Goal: Task Accomplishment & Management: Complete application form

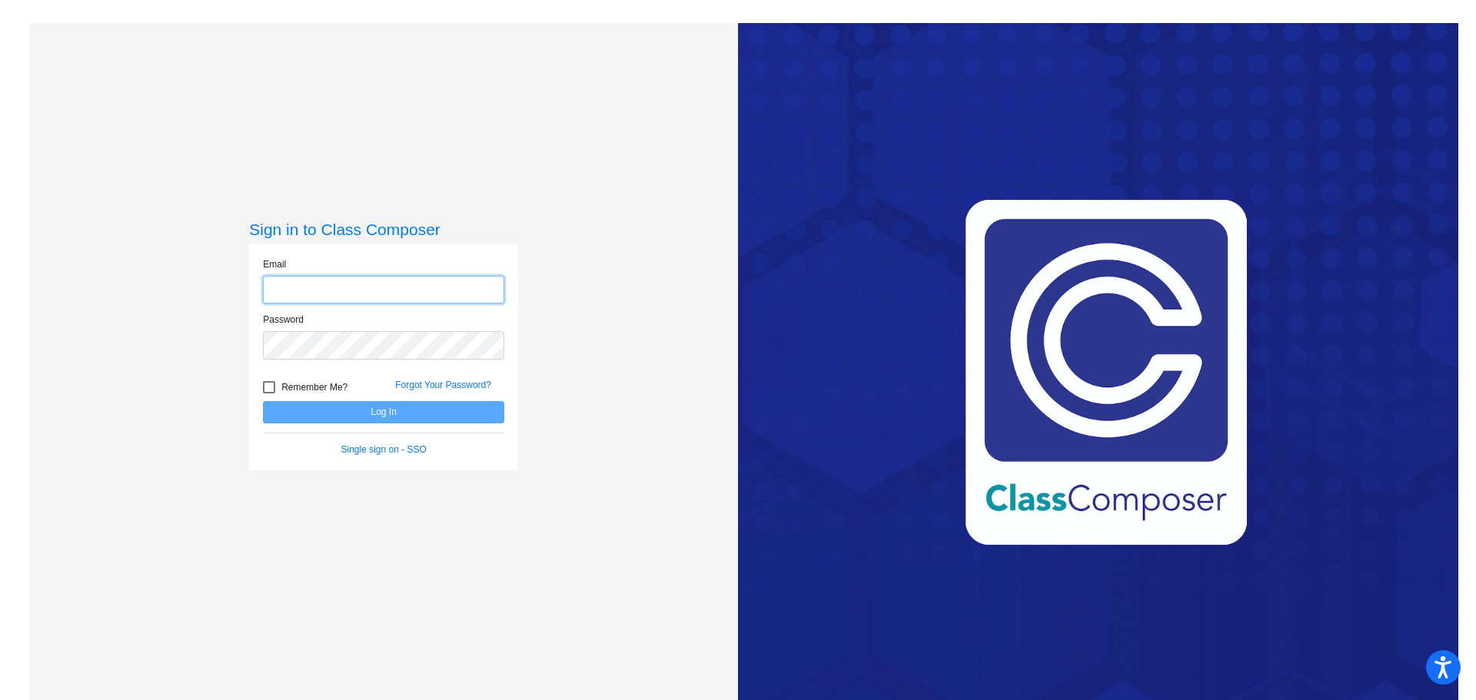
type input "[EMAIL_ADDRESS][DOMAIN_NAME]"
click at [415, 412] on button "Log In" at bounding box center [383, 412] width 241 height 22
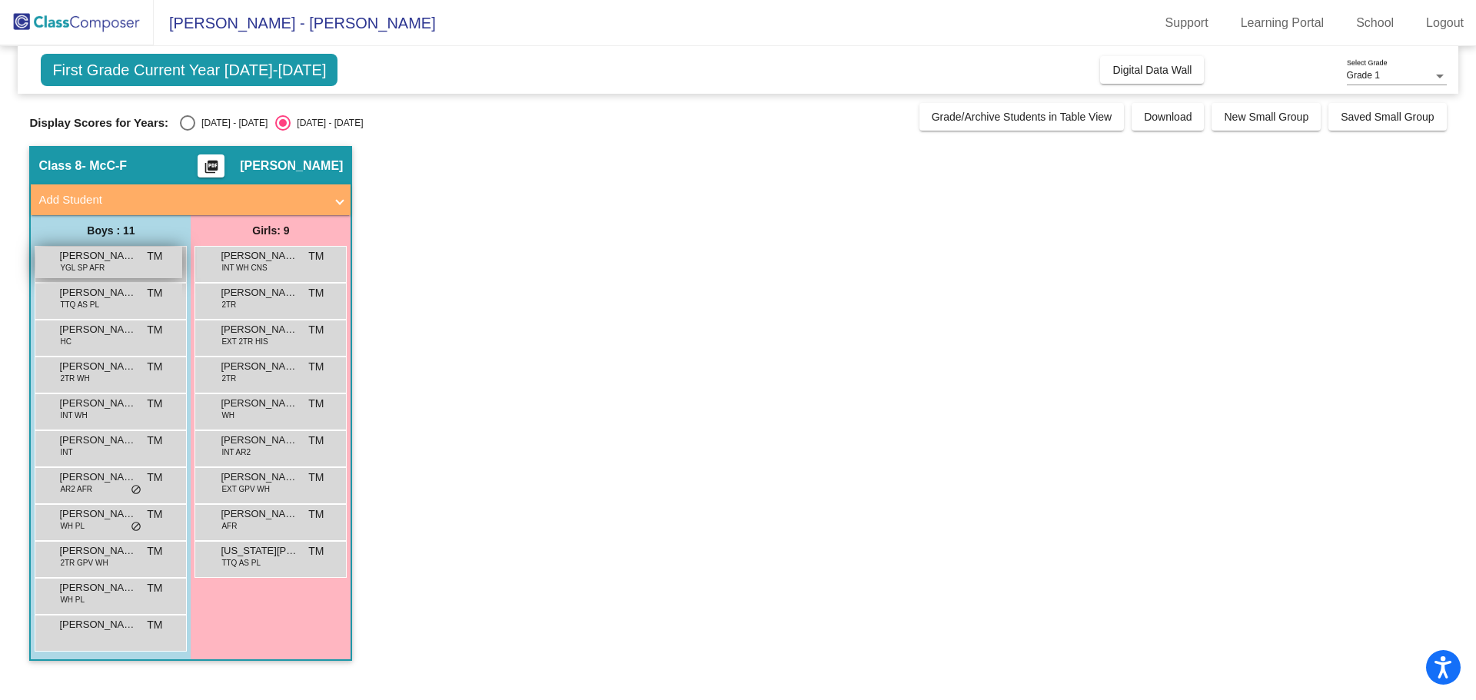
click at [113, 258] on span "[PERSON_NAME]" at bounding box center [97, 255] width 77 height 15
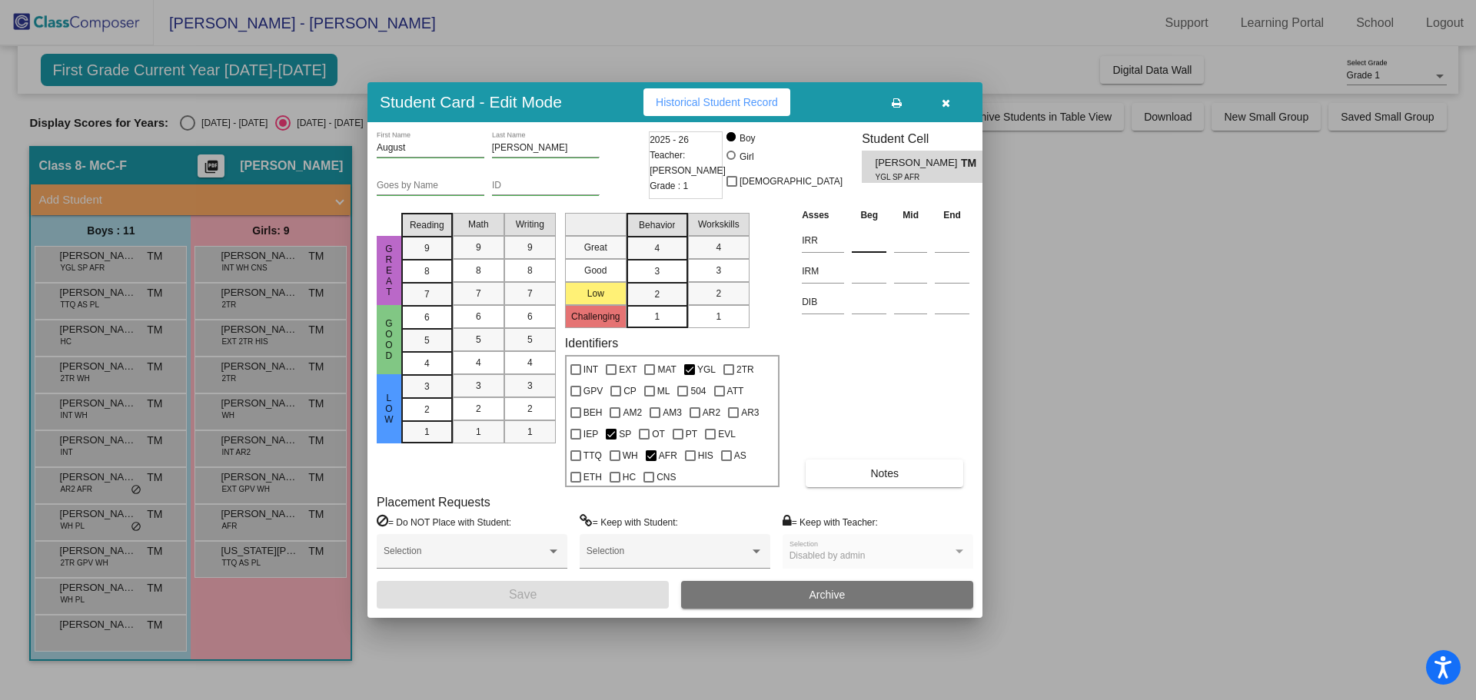
click at [865, 239] on input at bounding box center [869, 240] width 35 height 23
type input "371"
click at [865, 271] on input at bounding box center [869, 271] width 35 height 23
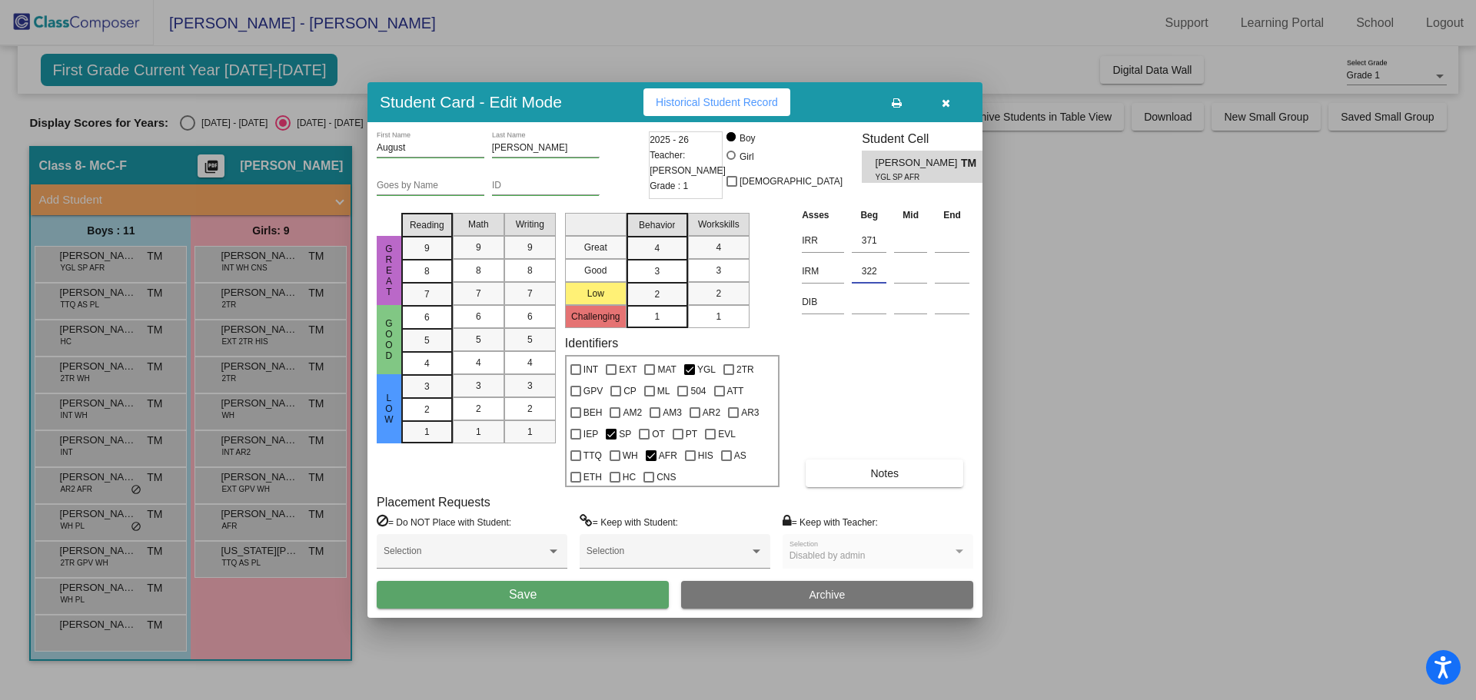
type input "322"
click at [620, 593] on button "Save" at bounding box center [523, 595] width 292 height 28
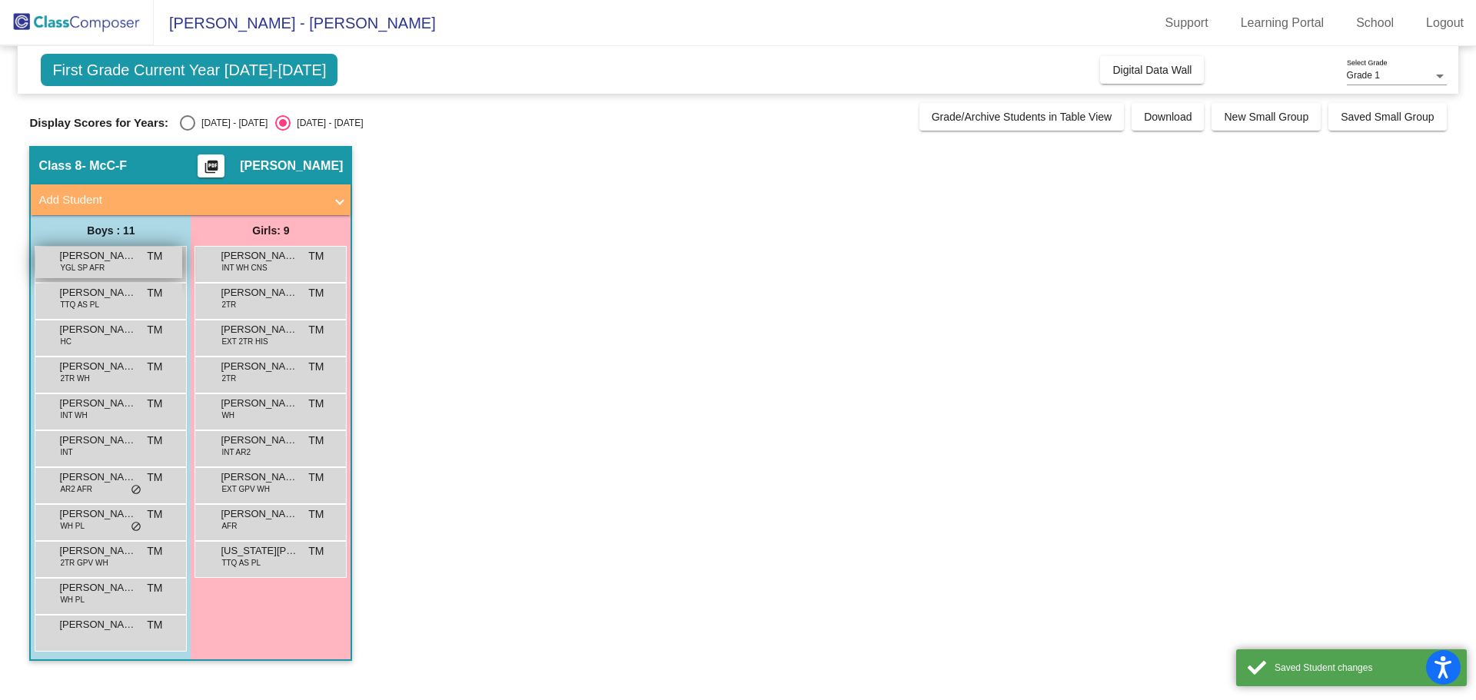
click at [120, 261] on span "[PERSON_NAME]" at bounding box center [97, 255] width 77 height 15
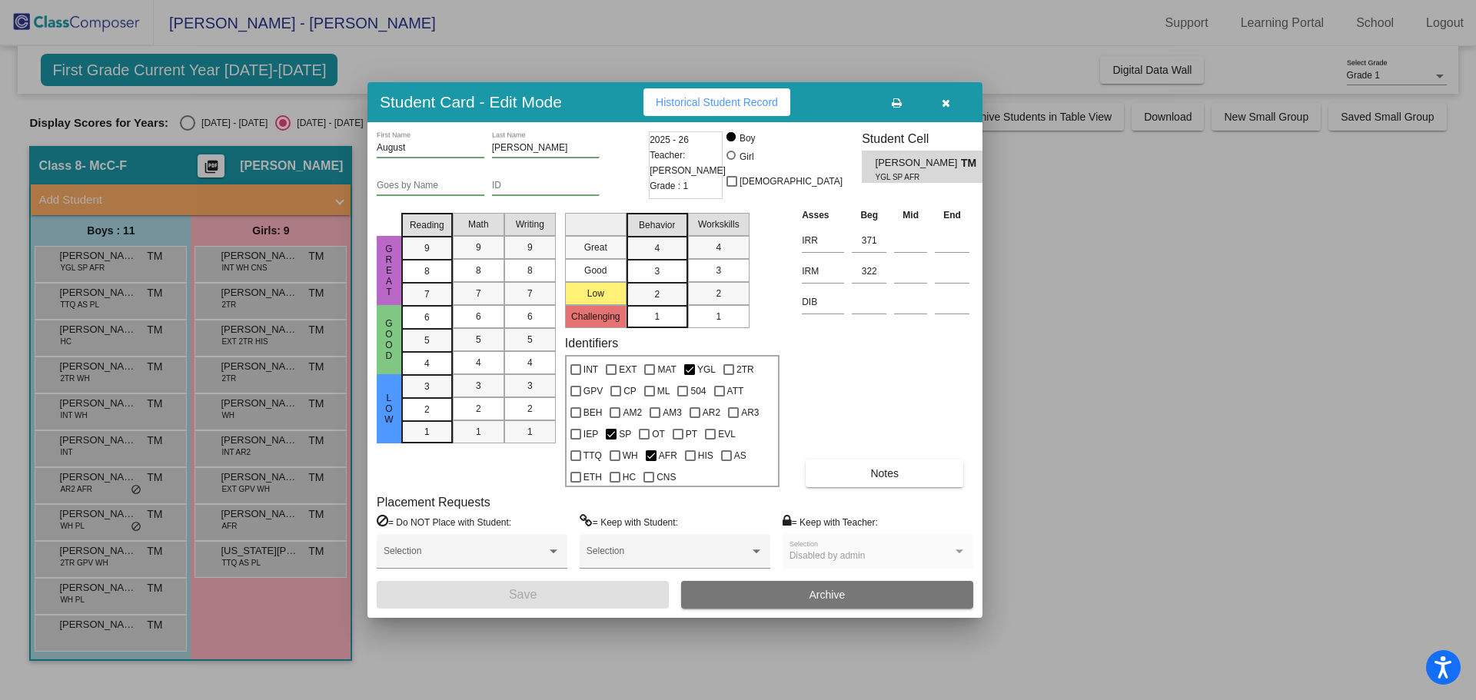
click at [947, 101] on icon "button" at bounding box center [946, 103] width 8 height 11
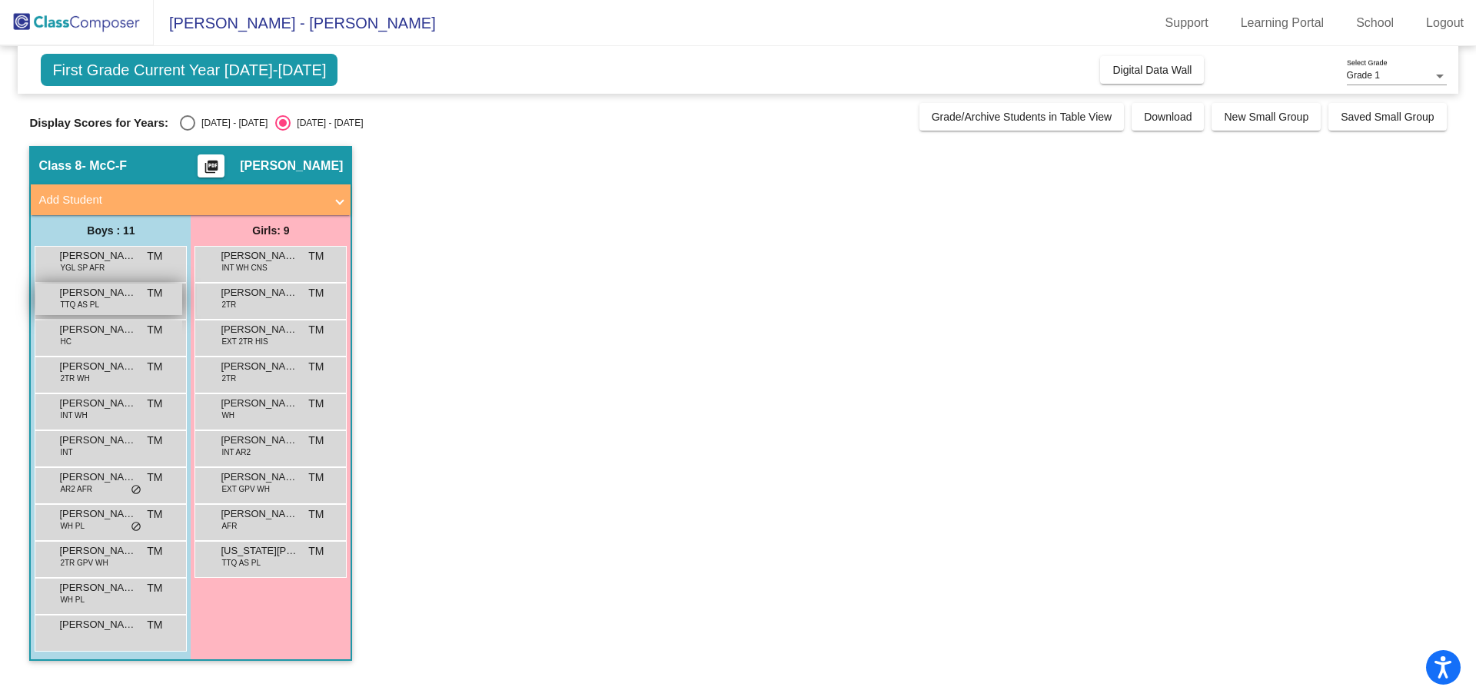
click at [99, 298] on span "[PERSON_NAME]" at bounding box center [97, 292] width 77 height 15
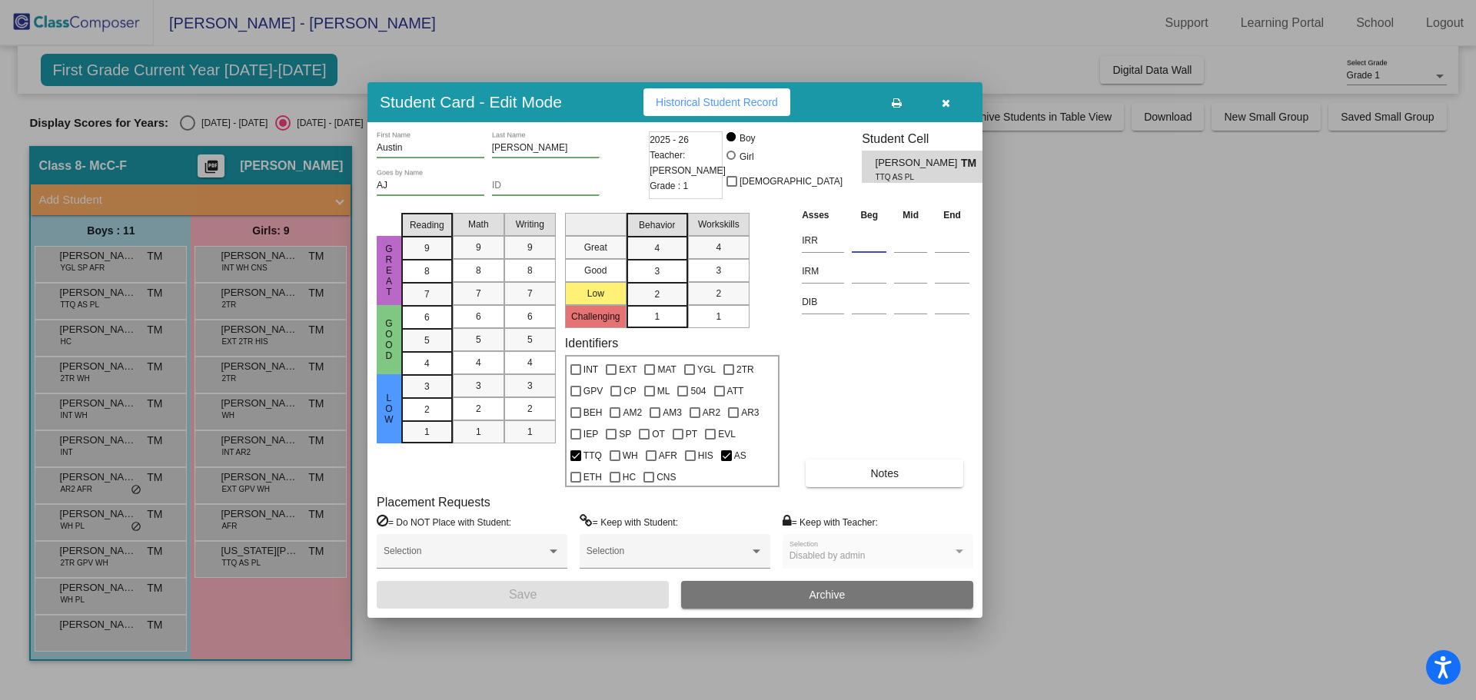
click at [872, 242] on input at bounding box center [869, 240] width 35 height 23
type input "414"
click at [868, 267] on input at bounding box center [869, 271] width 35 height 23
type input "363"
click at [597, 598] on button "Save" at bounding box center [523, 595] width 292 height 28
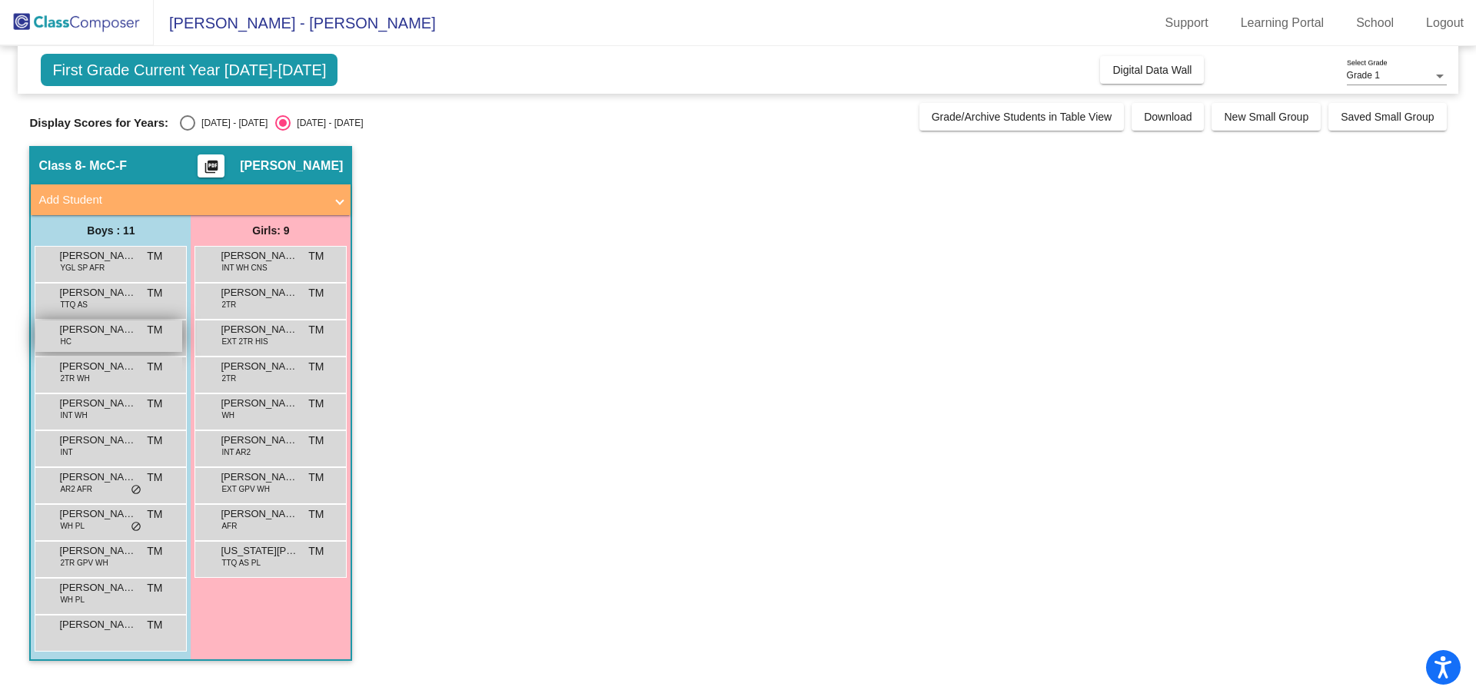
click at [102, 331] on span "[PERSON_NAME] [PERSON_NAME]" at bounding box center [97, 329] width 77 height 15
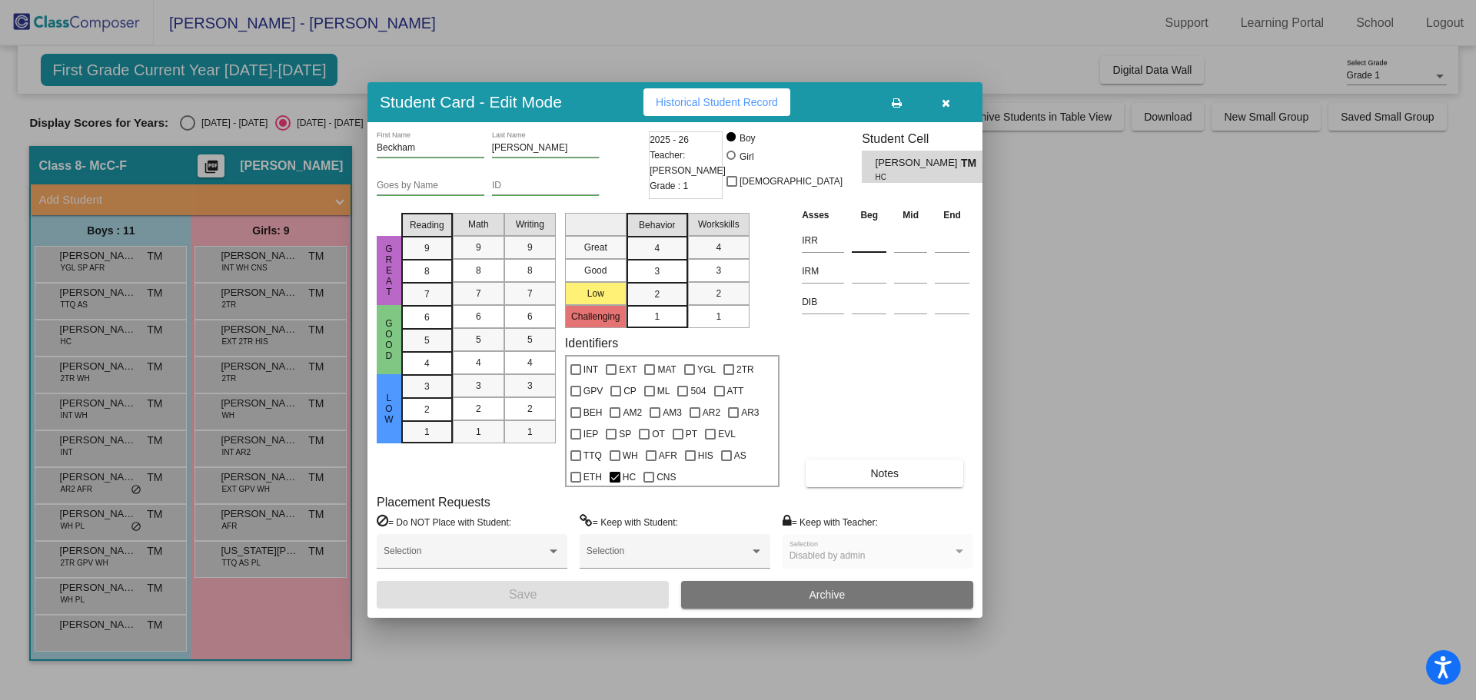
click at [857, 235] on input at bounding box center [869, 240] width 35 height 23
click at [868, 278] on input at bounding box center [869, 271] width 35 height 23
type input "382"
click at [857, 240] on input at bounding box center [869, 240] width 35 height 23
type input "462"
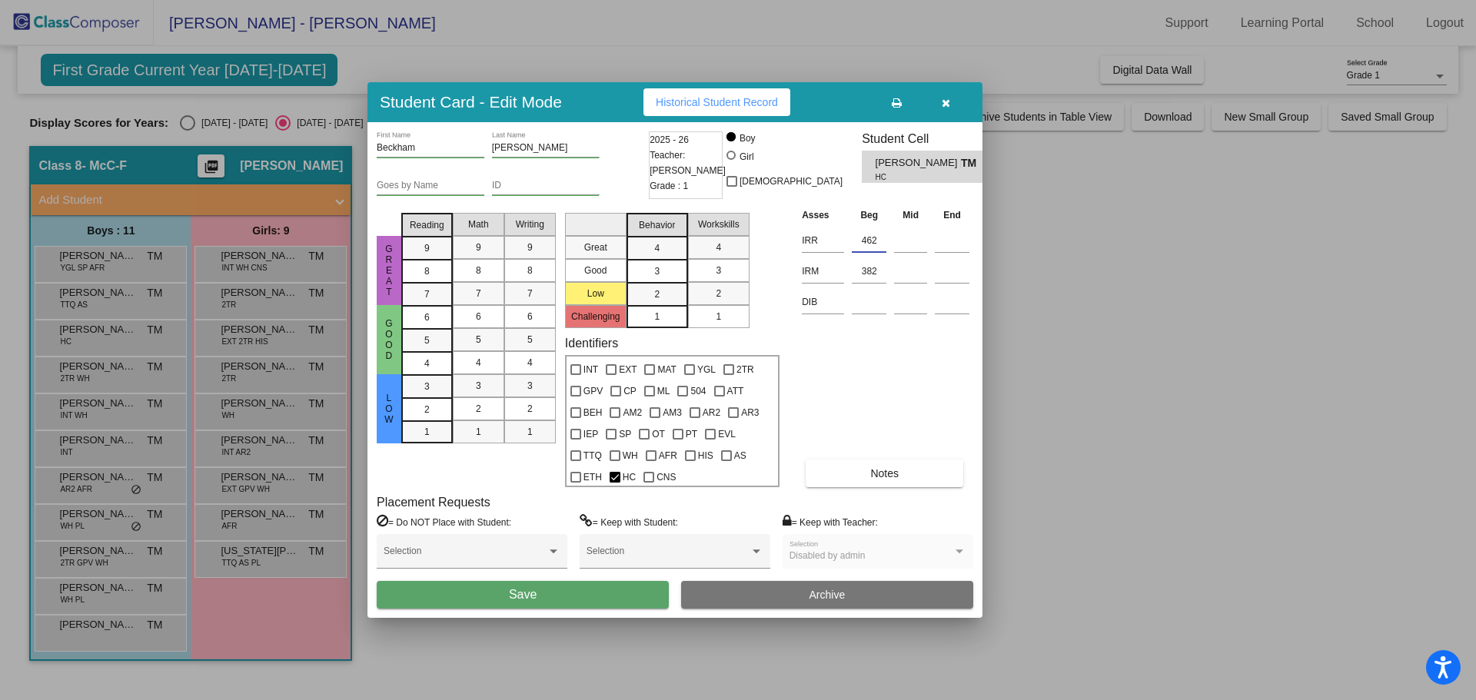
click at [486, 597] on button "Save" at bounding box center [523, 595] width 292 height 28
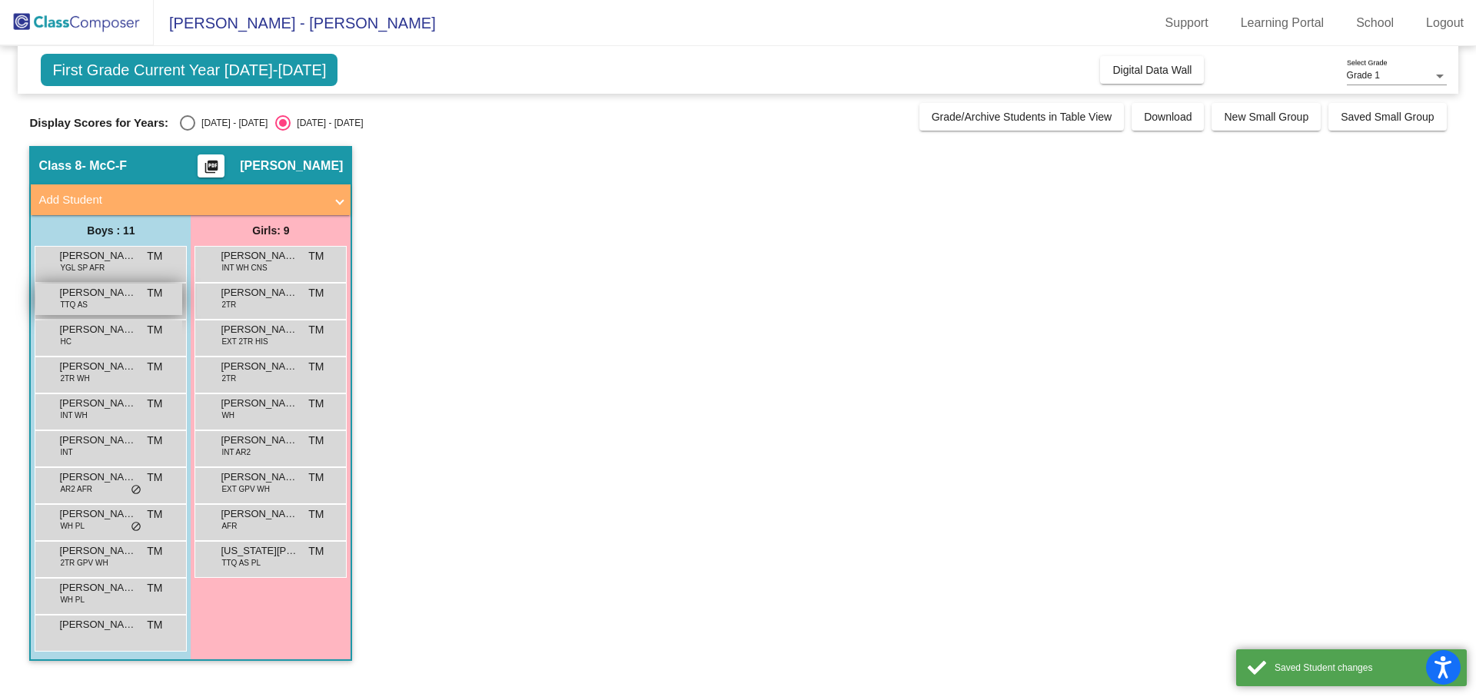
click at [127, 303] on div "[PERSON_NAME] TTQ AS TM lock do_not_disturb_alt" at bounding box center [108, 300] width 147 height 32
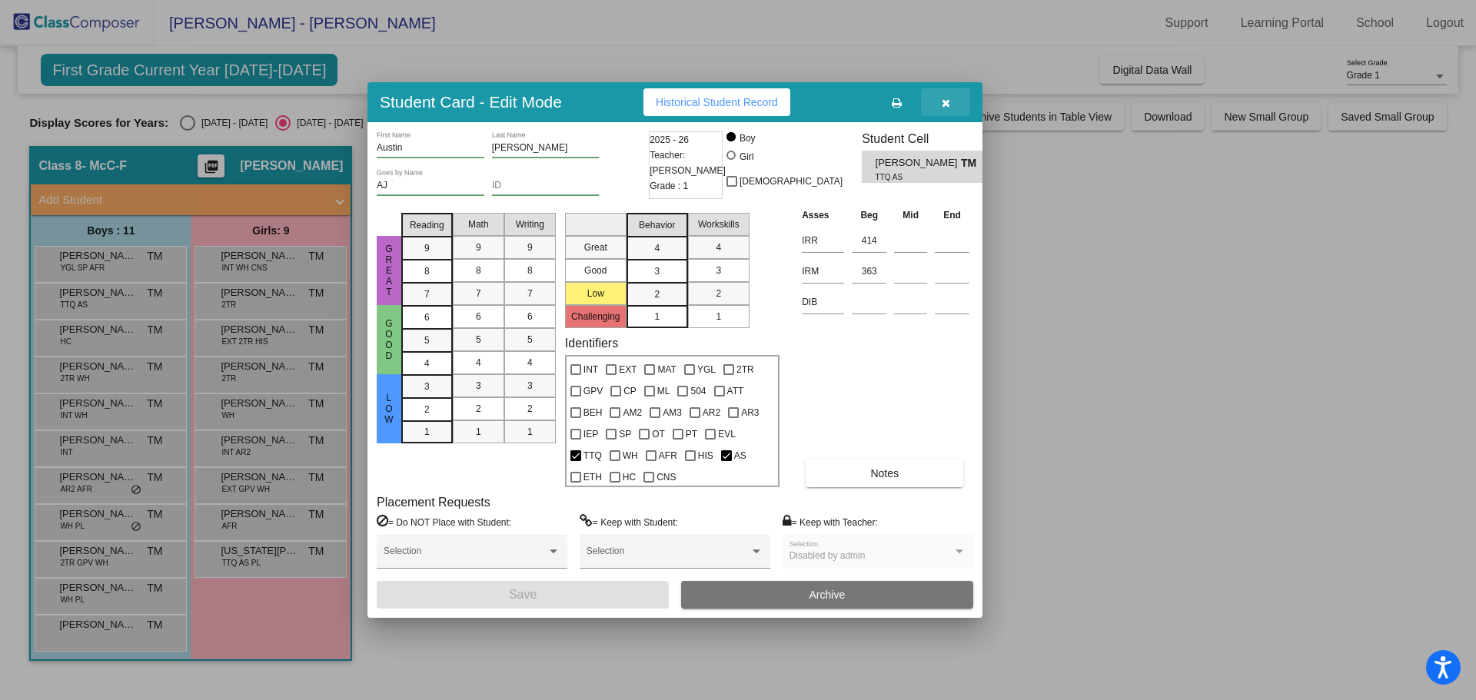
click at [945, 105] on icon "button" at bounding box center [946, 103] width 8 height 11
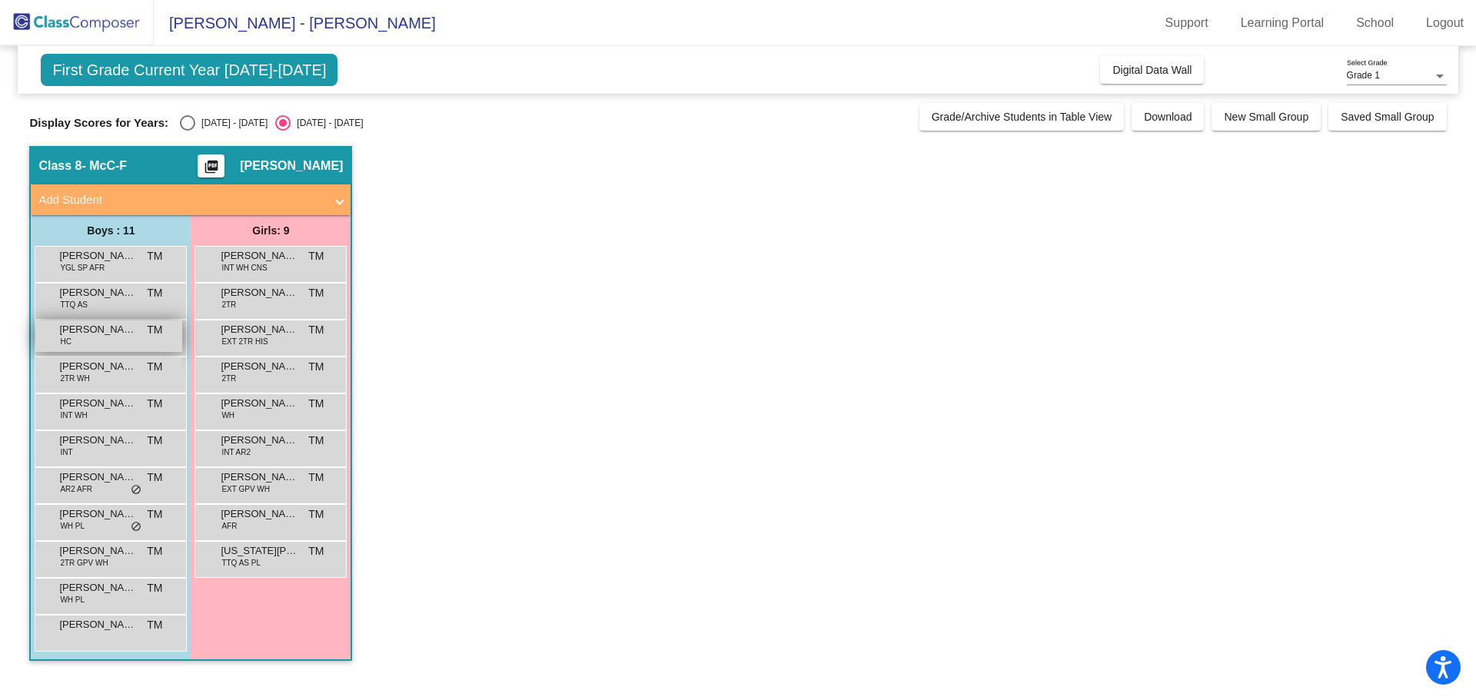
click at [115, 338] on div "Beckham [PERSON_NAME] TM lock do_not_disturb_alt" at bounding box center [108, 337] width 147 height 32
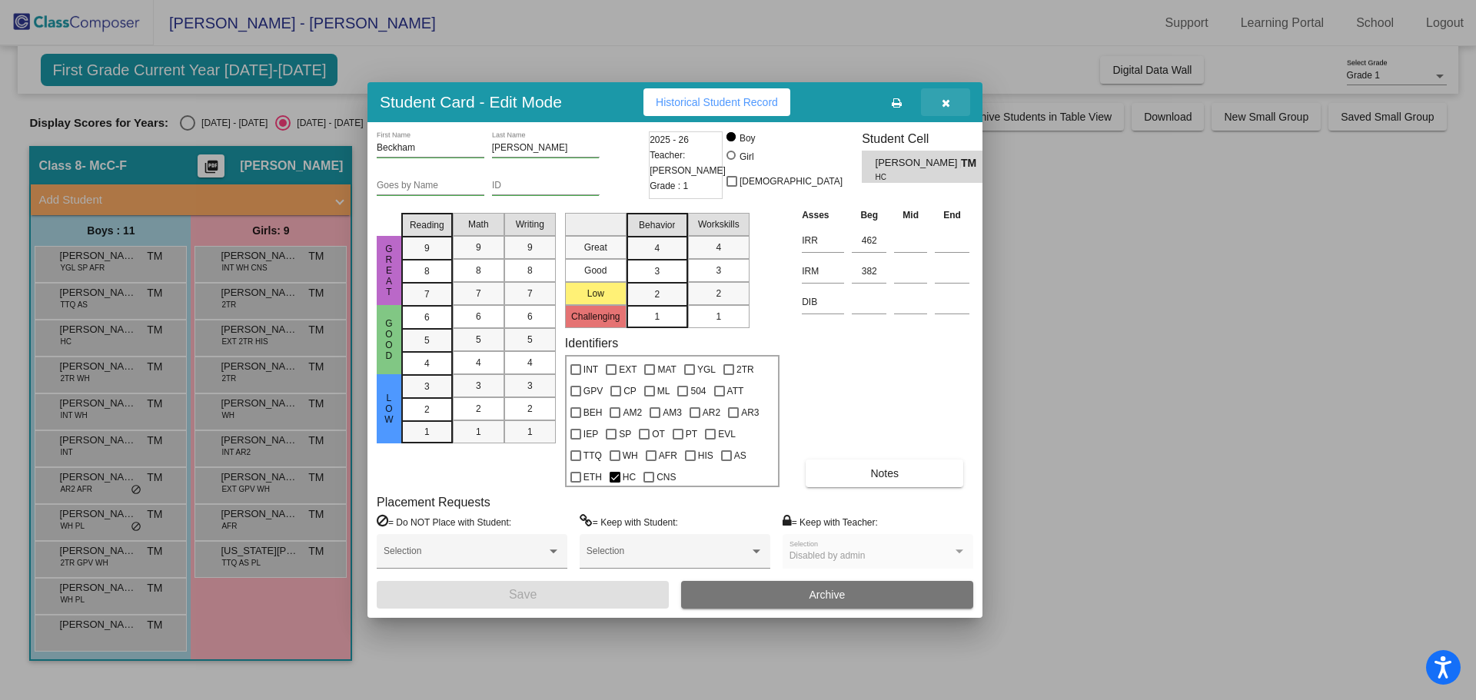
click at [944, 101] on icon "button" at bounding box center [946, 103] width 8 height 11
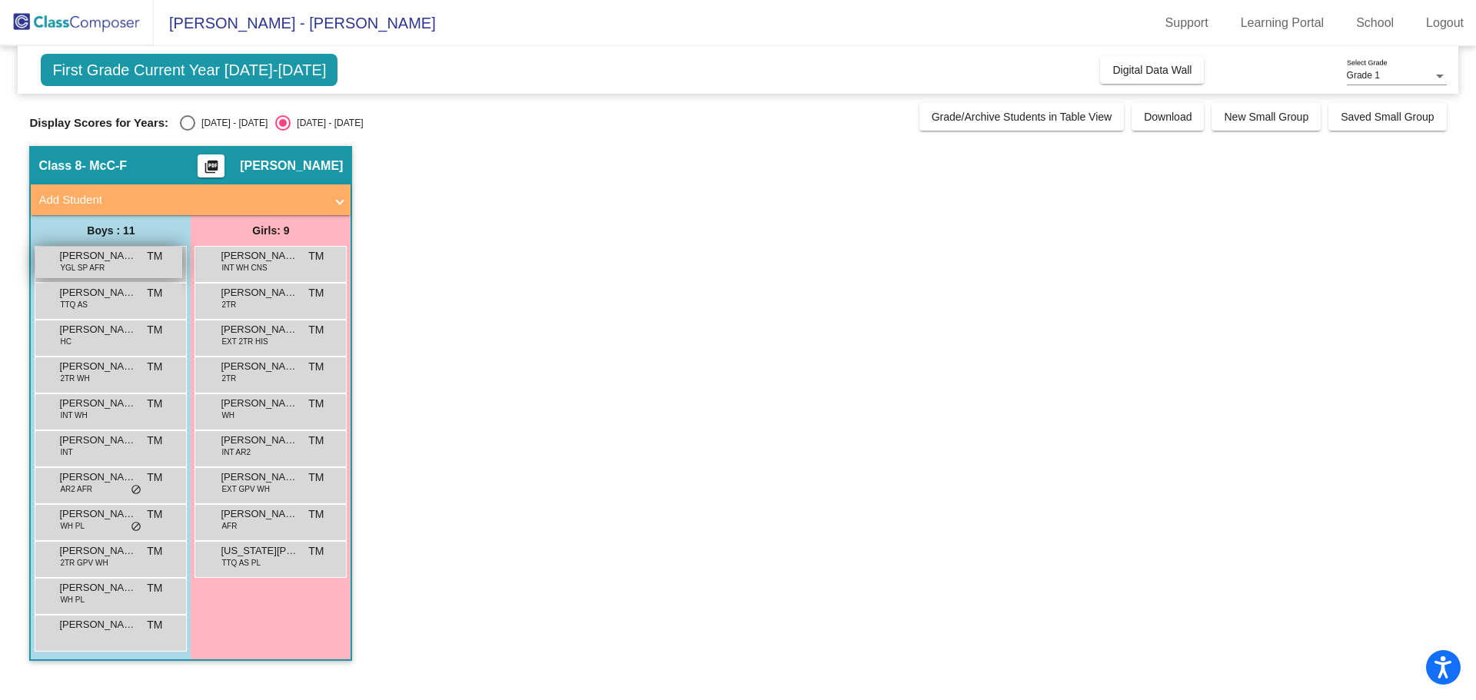
click at [145, 261] on div "[PERSON_NAME] YGL SP AFR TM lock do_not_disturb_alt" at bounding box center [108, 263] width 147 height 32
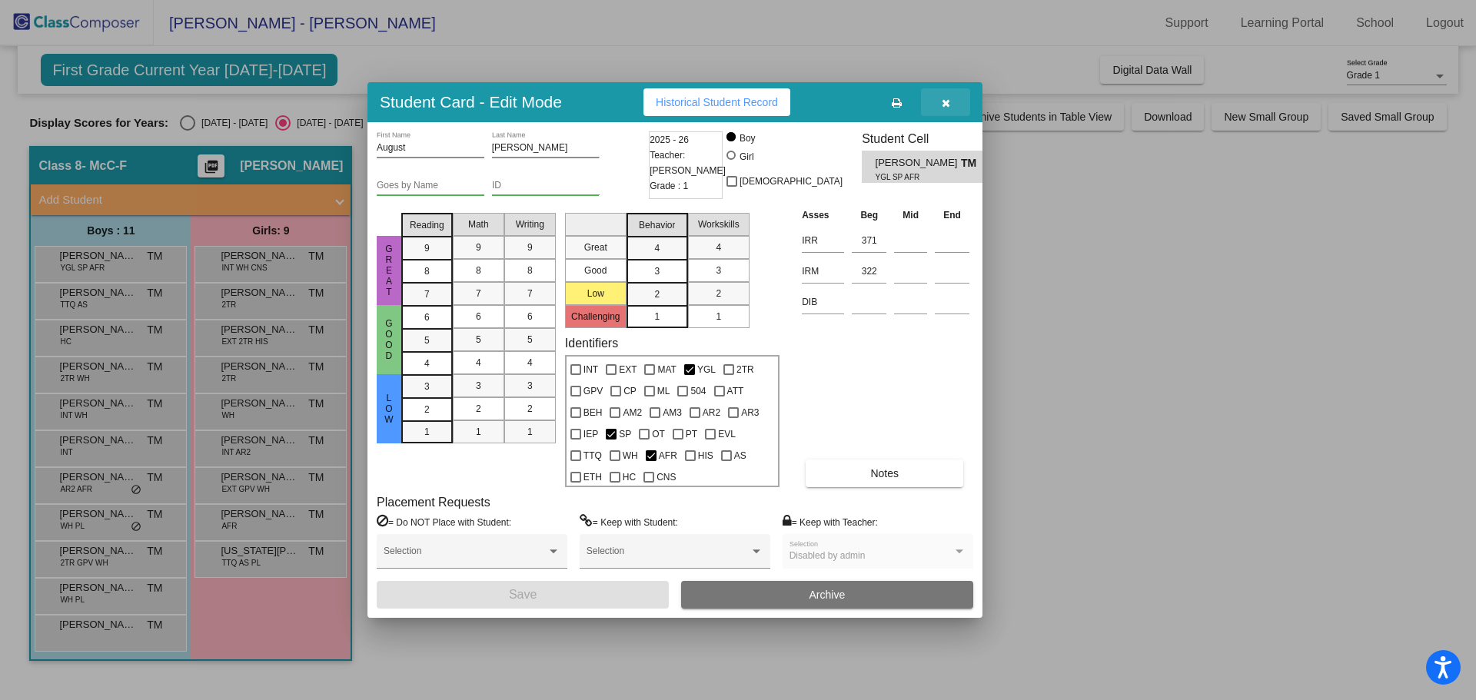
click at [945, 103] on icon "button" at bounding box center [946, 103] width 8 height 11
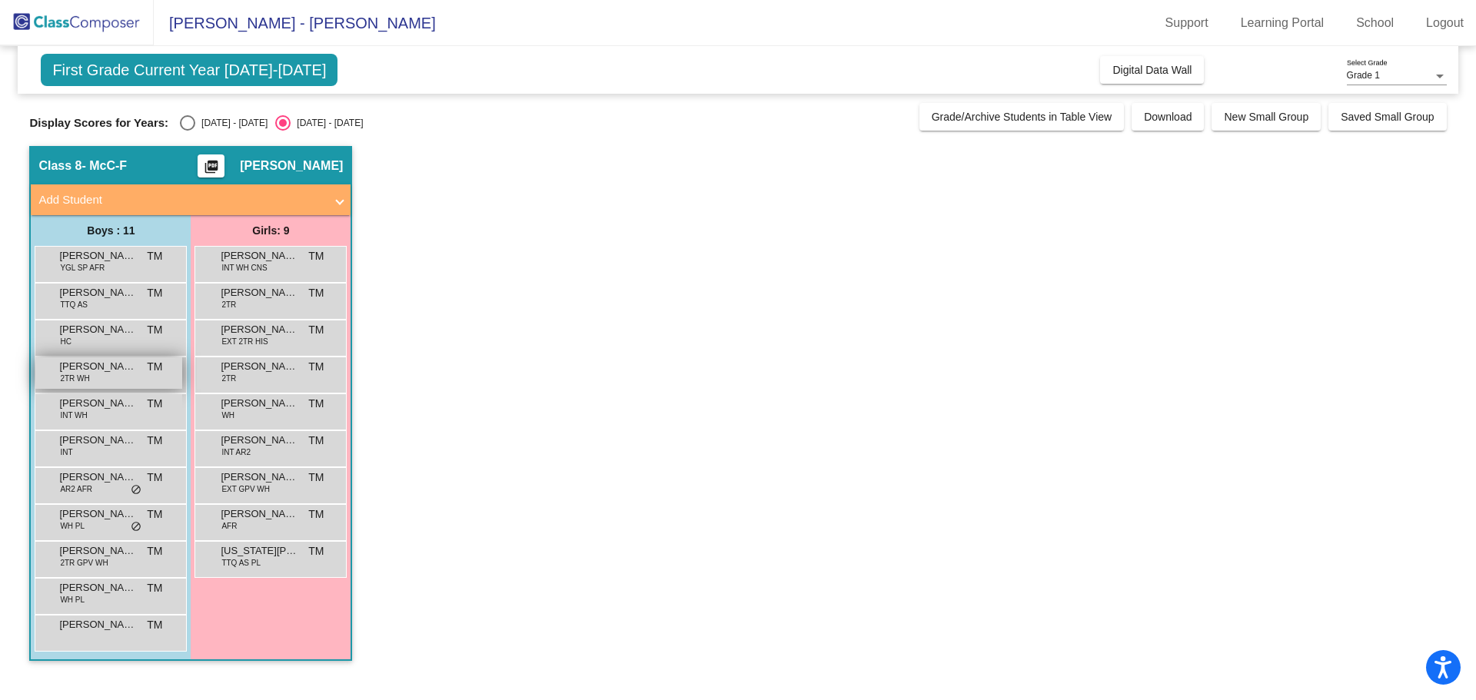
click at [83, 364] on span "[PERSON_NAME]" at bounding box center [97, 366] width 77 height 15
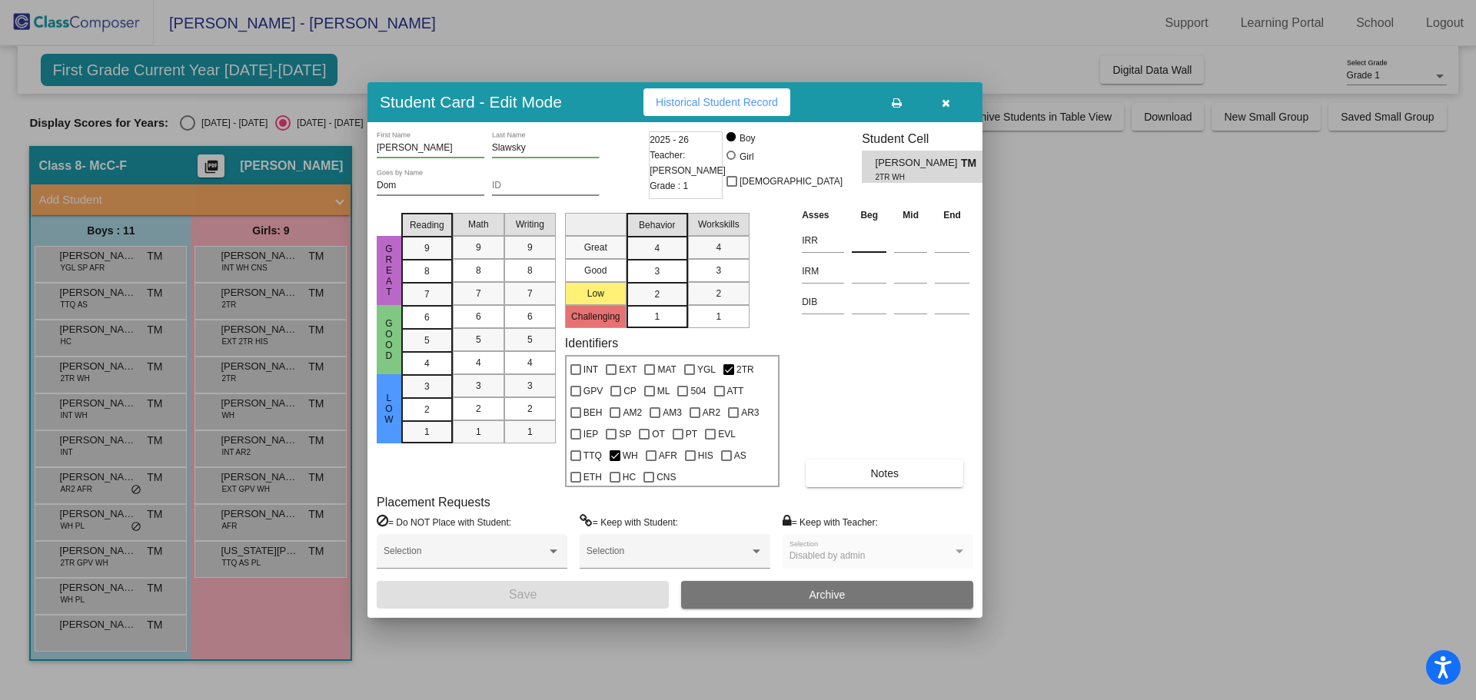
click at [860, 238] on input at bounding box center [869, 240] width 35 height 23
type input "467"
click at [858, 278] on input at bounding box center [869, 271] width 35 height 23
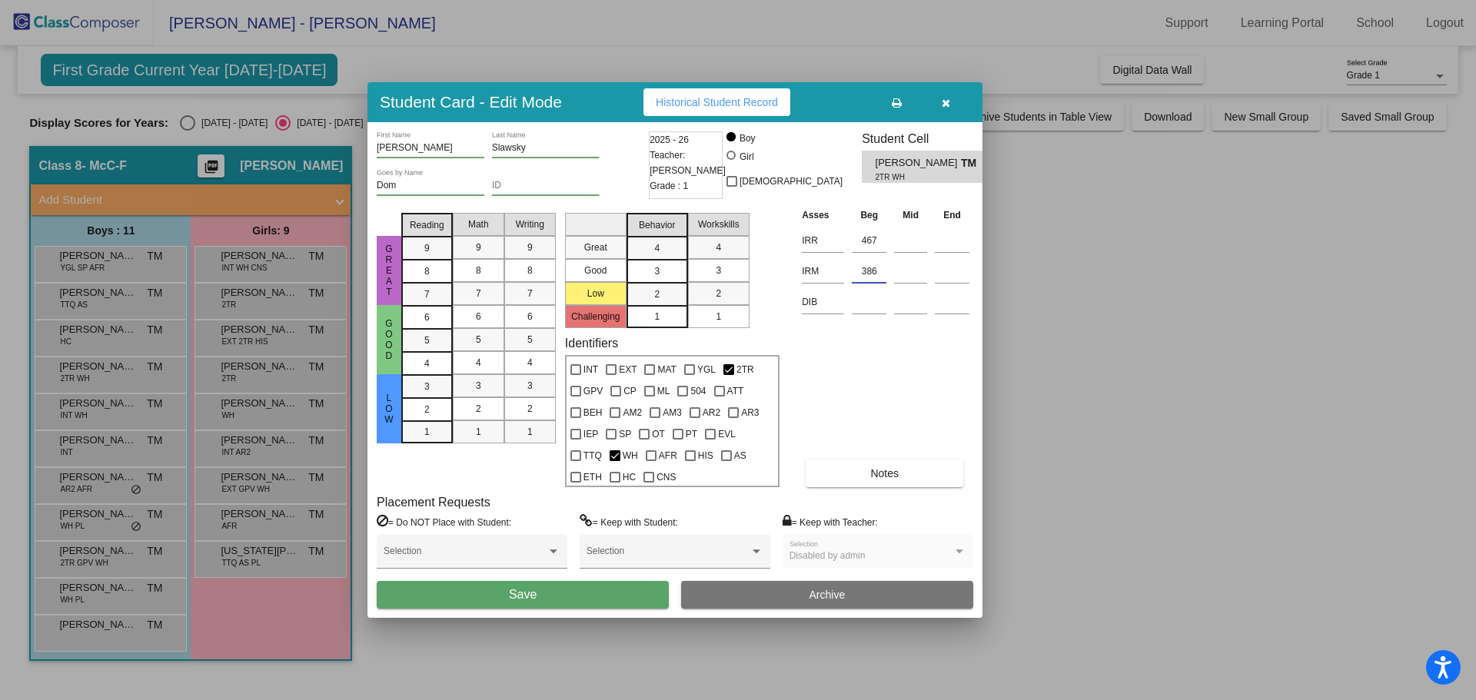
type input "386"
click at [581, 600] on button "Save" at bounding box center [523, 595] width 292 height 28
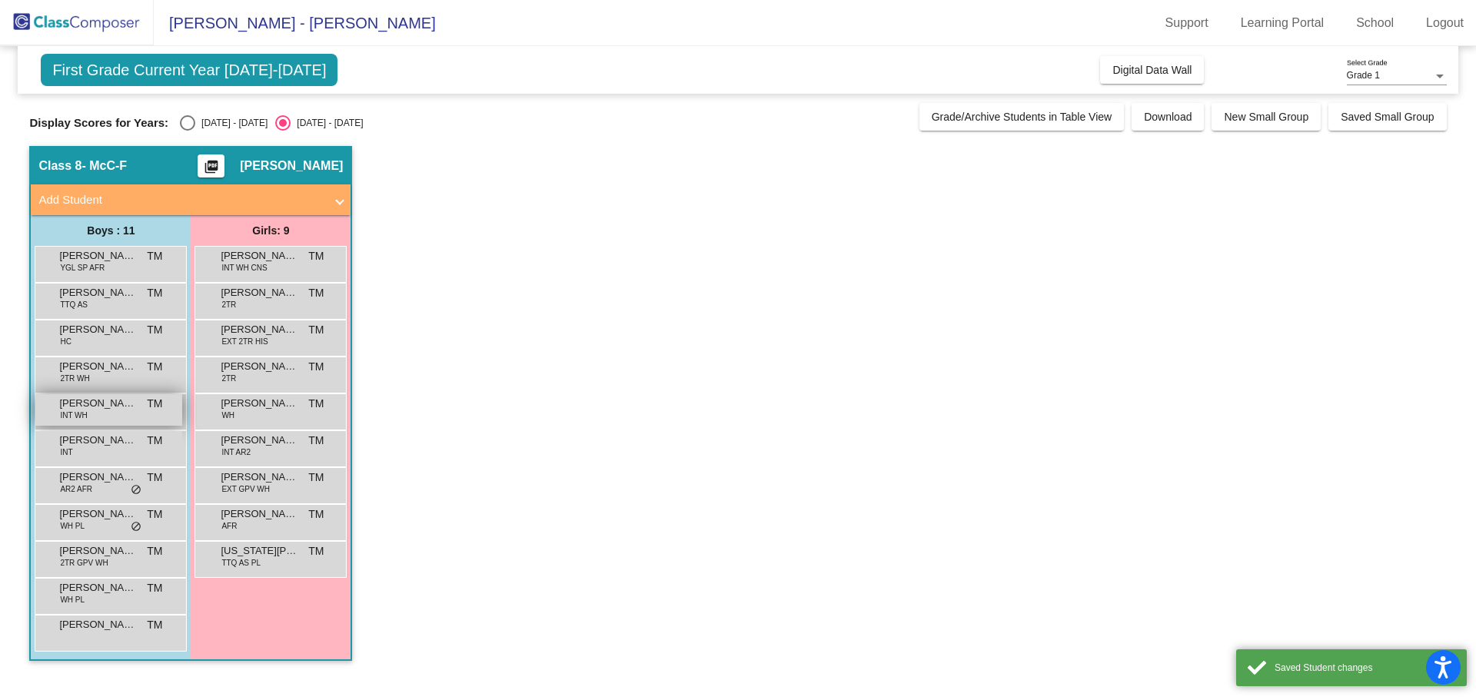
click at [114, 411] on span "[PERSON_NAME]" at bounding box center [97, 403] width 77 height 15
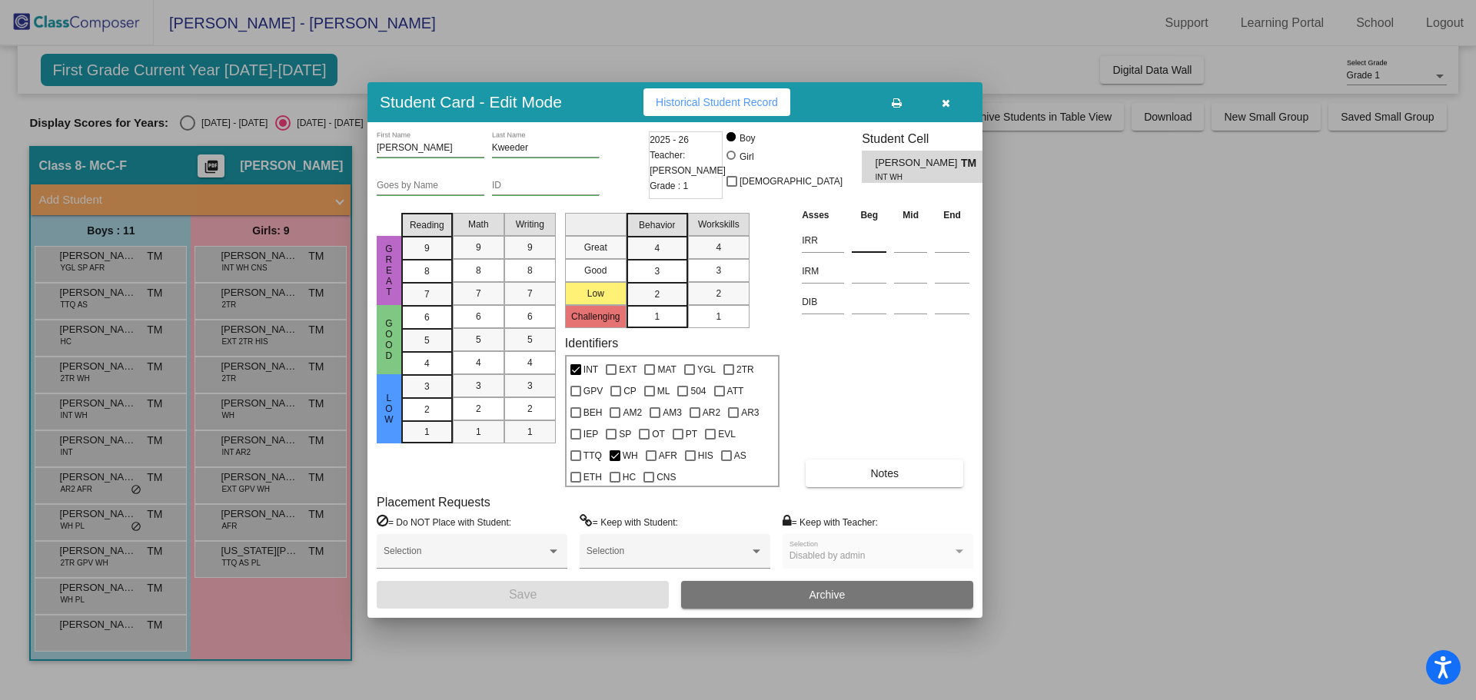
click at [862, 244] on input at bounding box center [869, 240] width 35 height 23
type input "401"
click at [867, 278] on input at bounding box center [869, 271] width 35 height 23
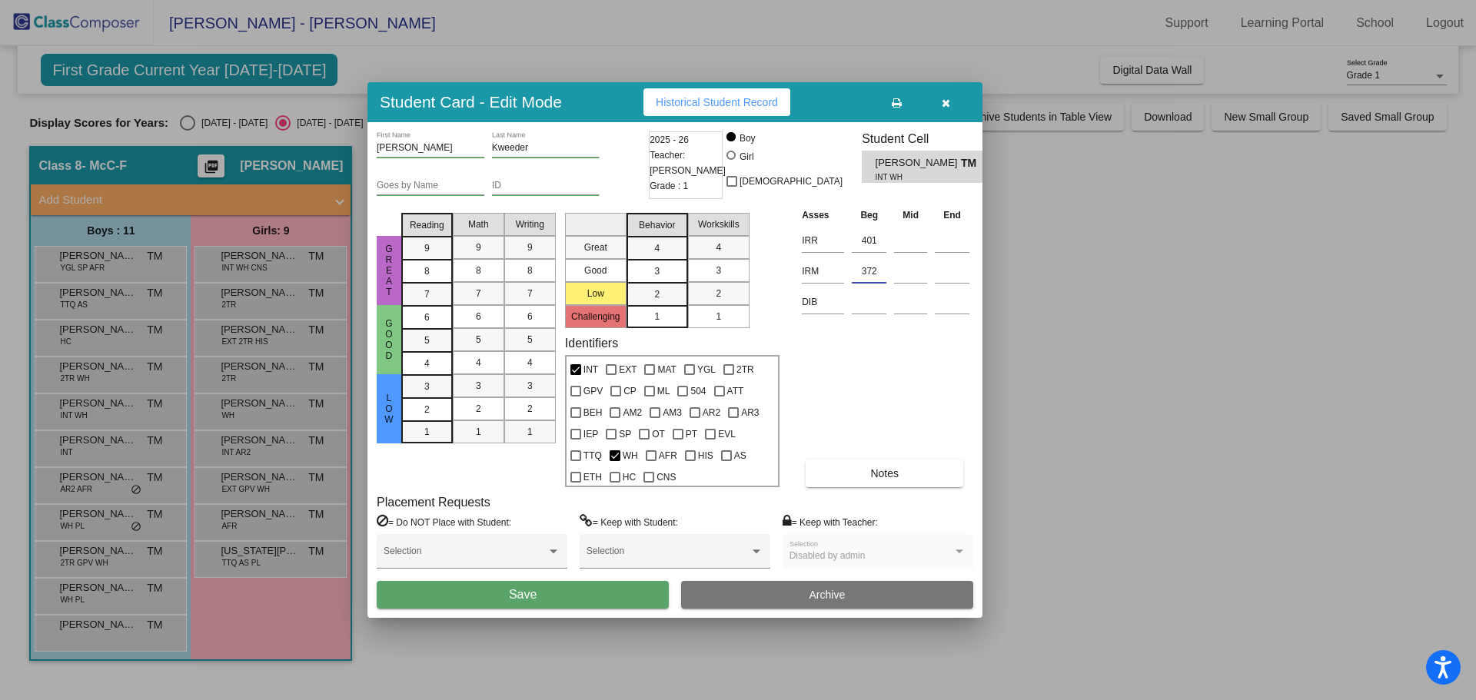
type input "372"
click at [522, 598] on span "Save" at bounding box center [523, 594] width 28 height 13
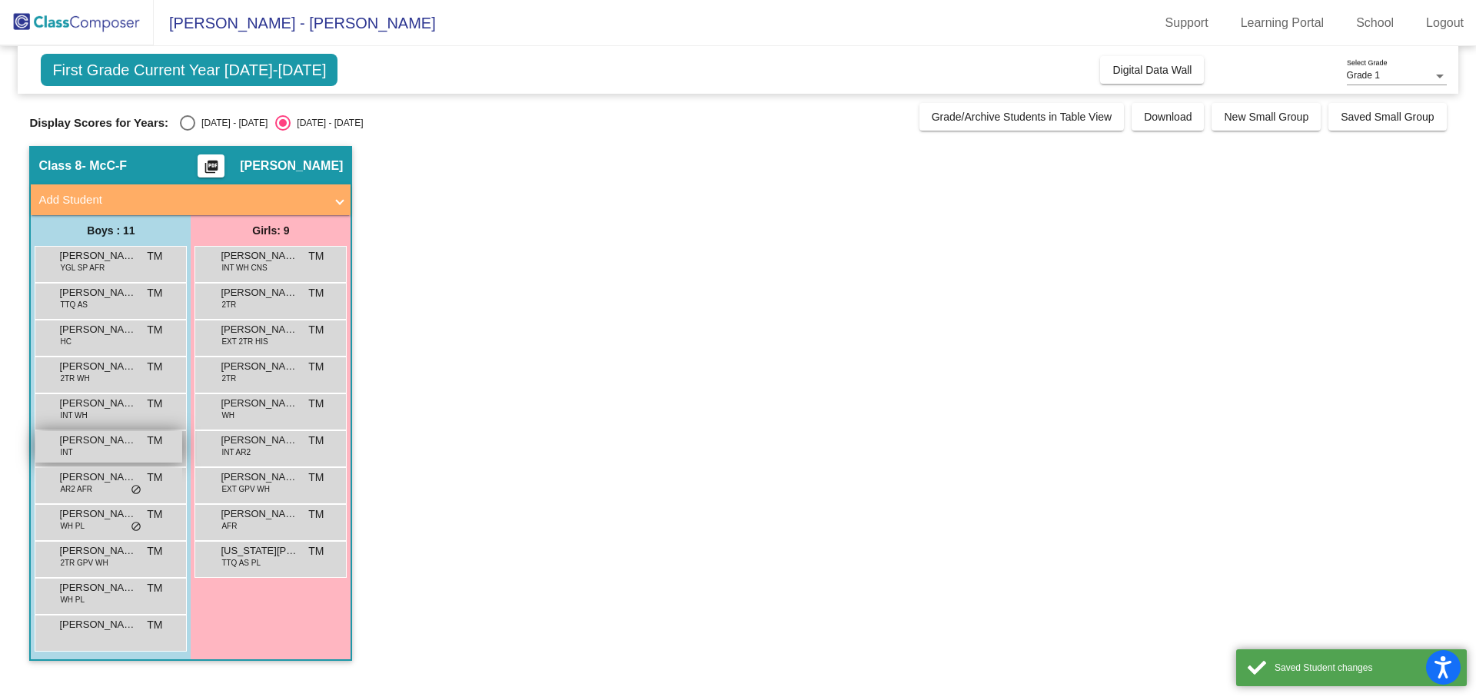
click at [118, 448] on div "[PERSON_NAME] INT TM lock do_not_disturb_alt" at bounding box center [108, 447] width 147 height 32
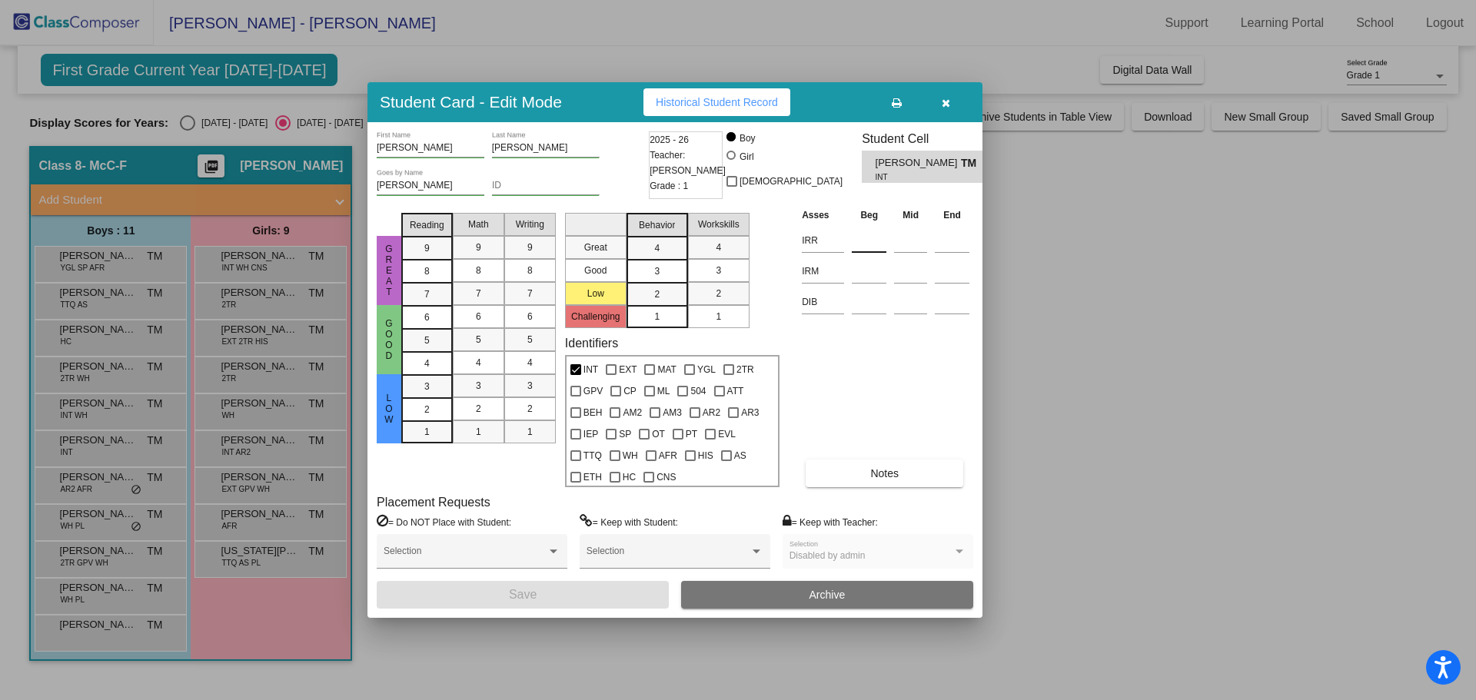
click at [865, 239] on input at bounding box center [869, 240] width 35 height 23
type input "442"
click at [876, 264] on input at bounding box center [869, 271] width 35 height 23
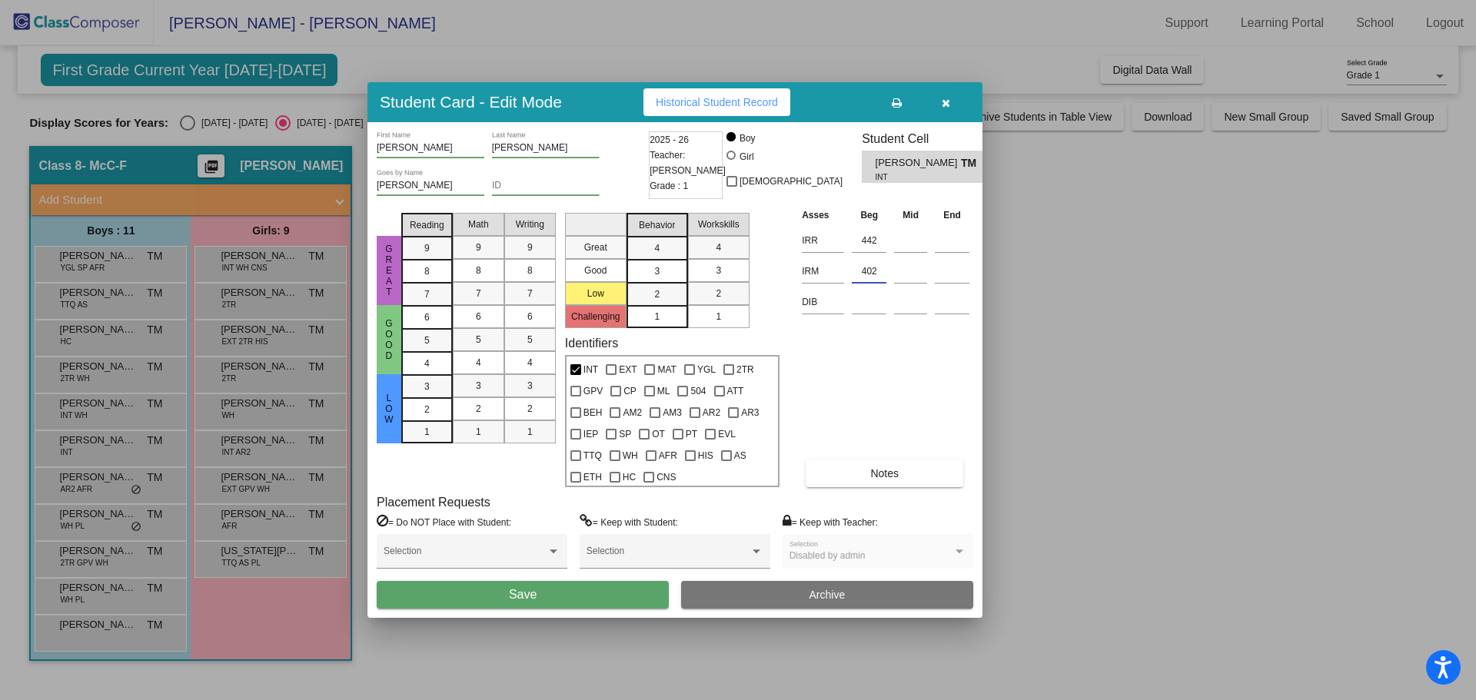
type input "402"
click at [602, 592] on button "Save" at bounding box center [523, 595] width 292 height 28
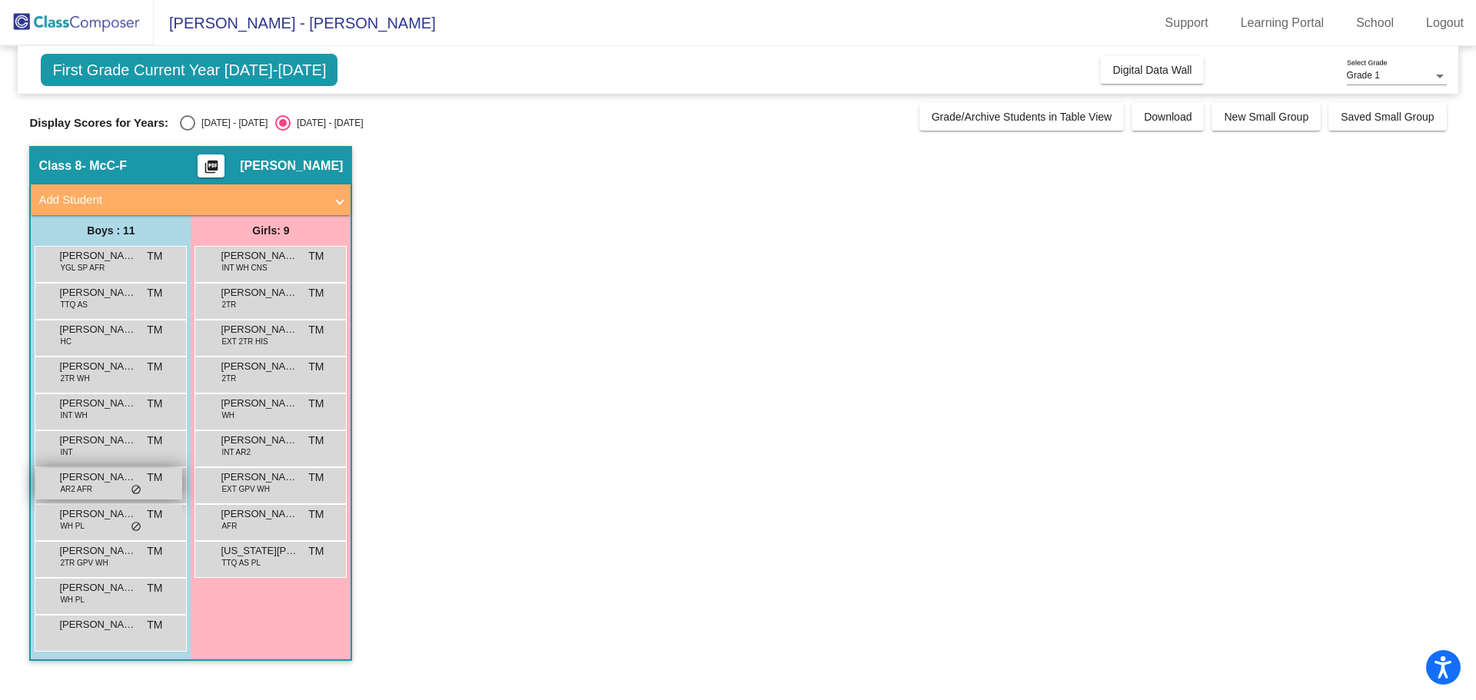
click at [105, 483] on span "[PERSON_NAME]" at bounding box center [97, 477] width 77 height 15
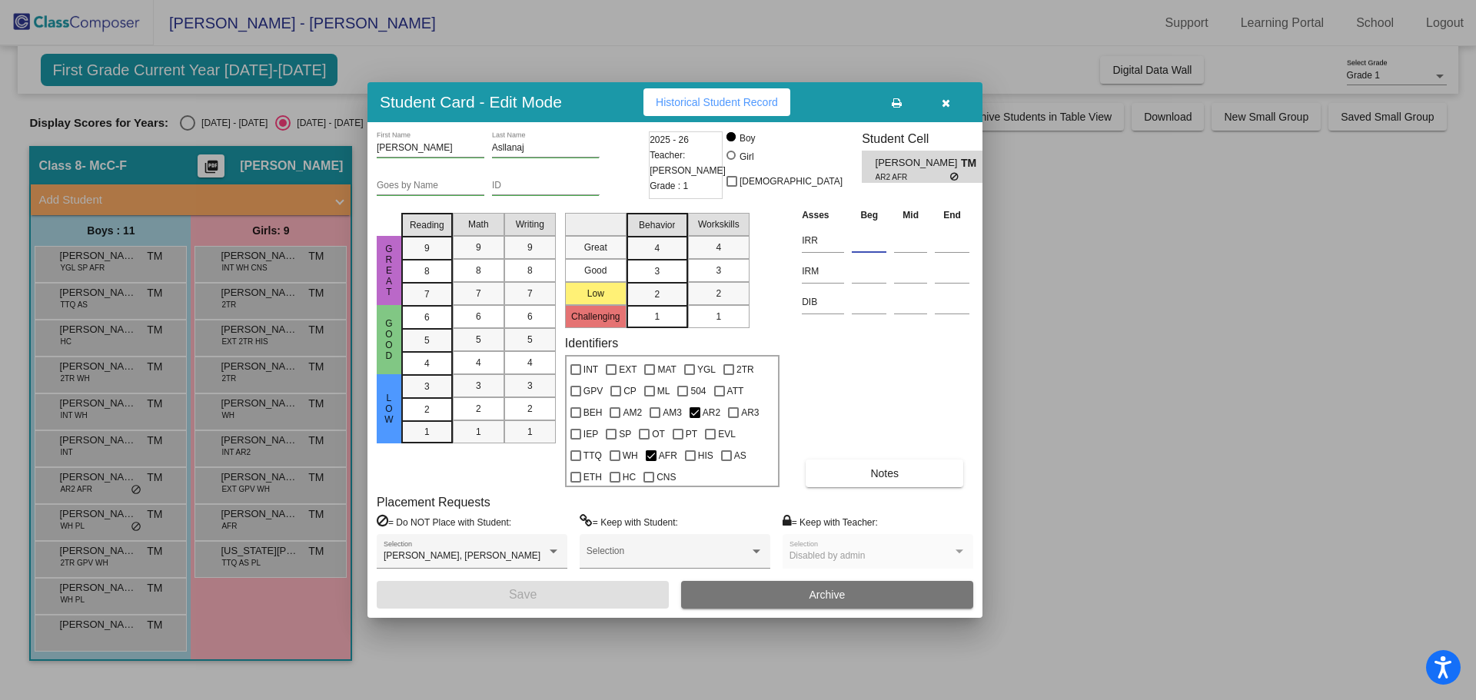
click at [863, 241] on input at bounding box center [869, 240] width 35 height 23
type input "371"
click at [865, 271] on input at bounding box center [869, 271] width 35 height 23
type input "354"
click at [589, 591] on button "Save" at bounding box center [523, 595] width 292 height 28
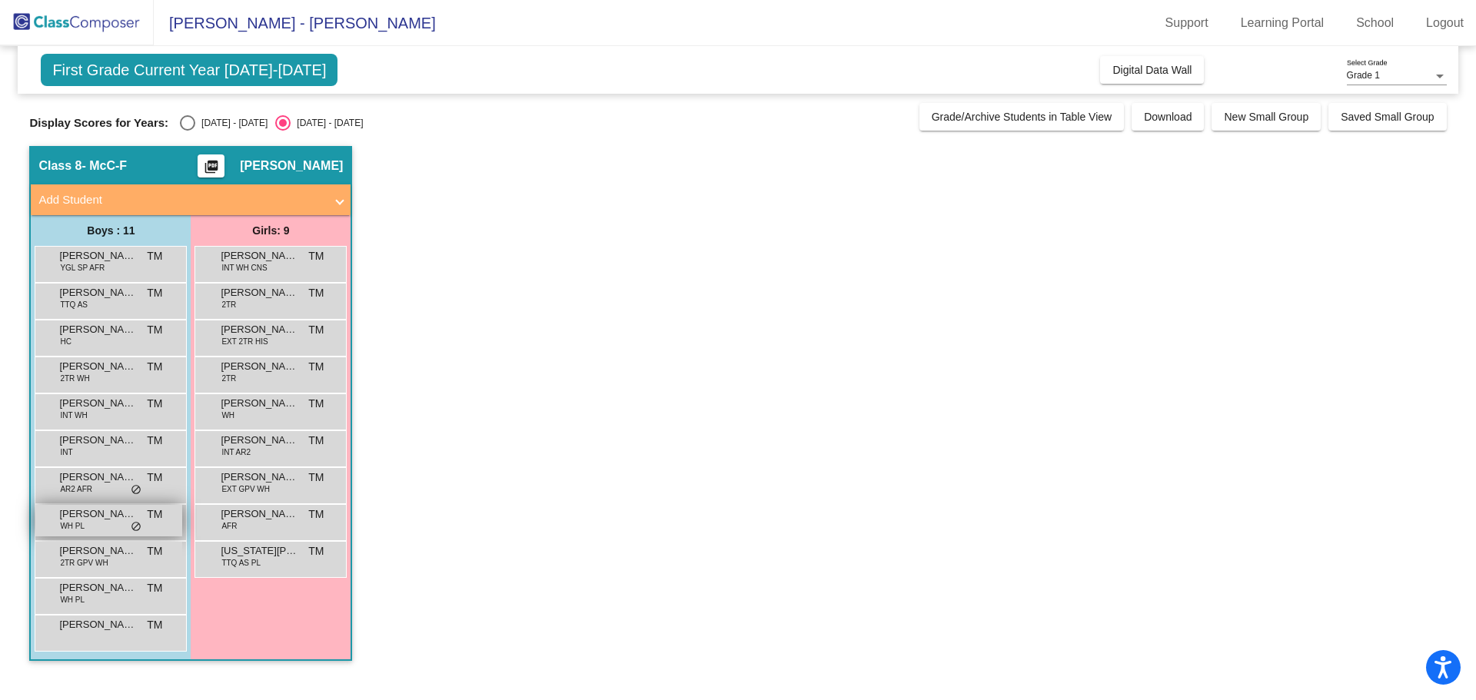
click at [98, 517] on span "[PERSON_NAME]" at bounding box center [97, 514] width 77 height 15
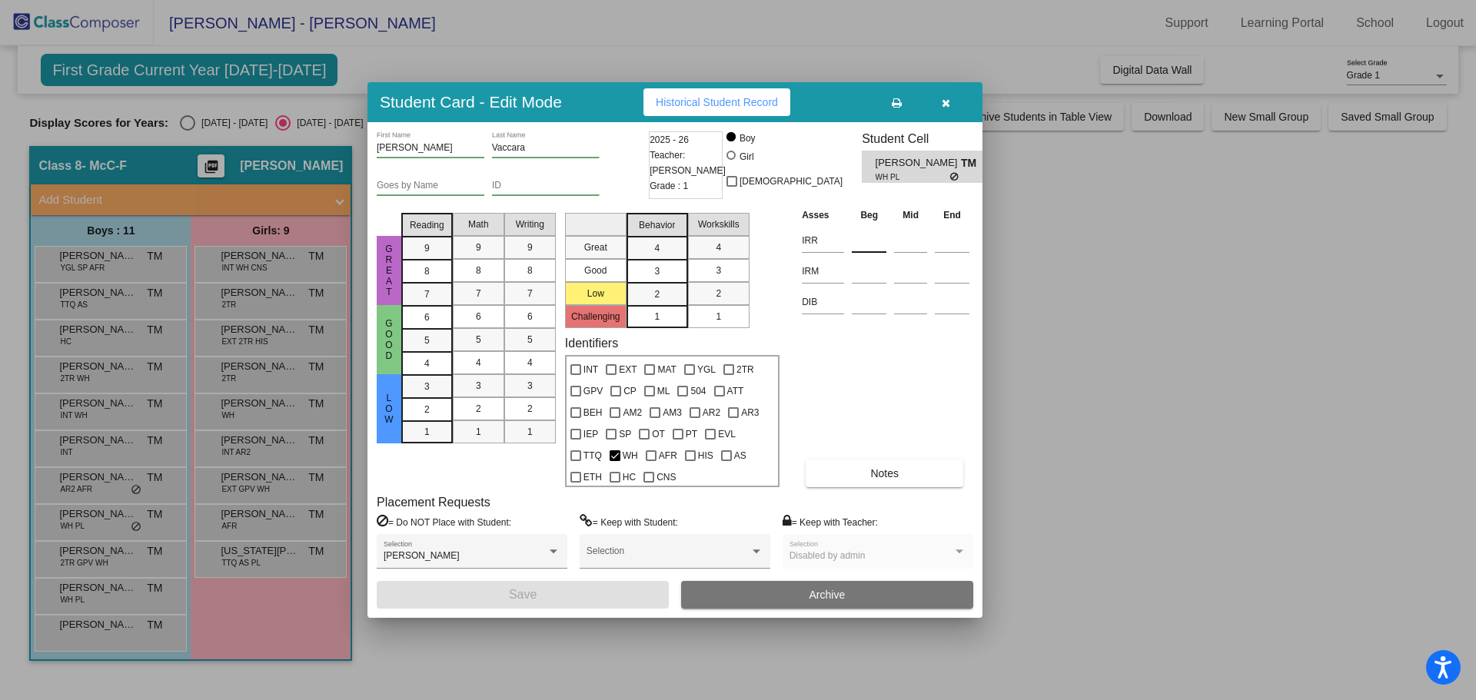
click at [870, 241] on input at bounding box center [869, 240] width 35 height 23
type input "435"
click at [863, 279] on input at bounding box center [869, 271] width 35 height 23
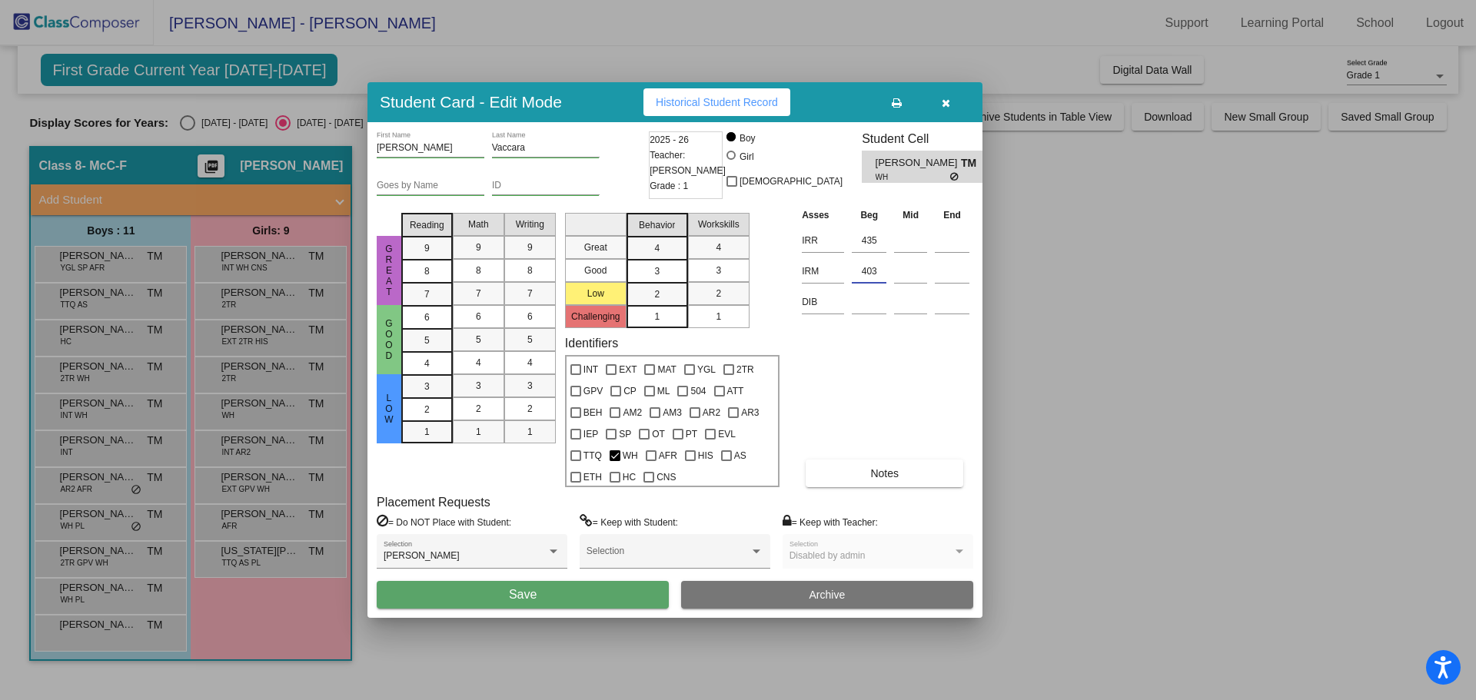
type input "403"
click at [596, 598] on button "Save" at bounding box center [523, 595] width 292 height 28
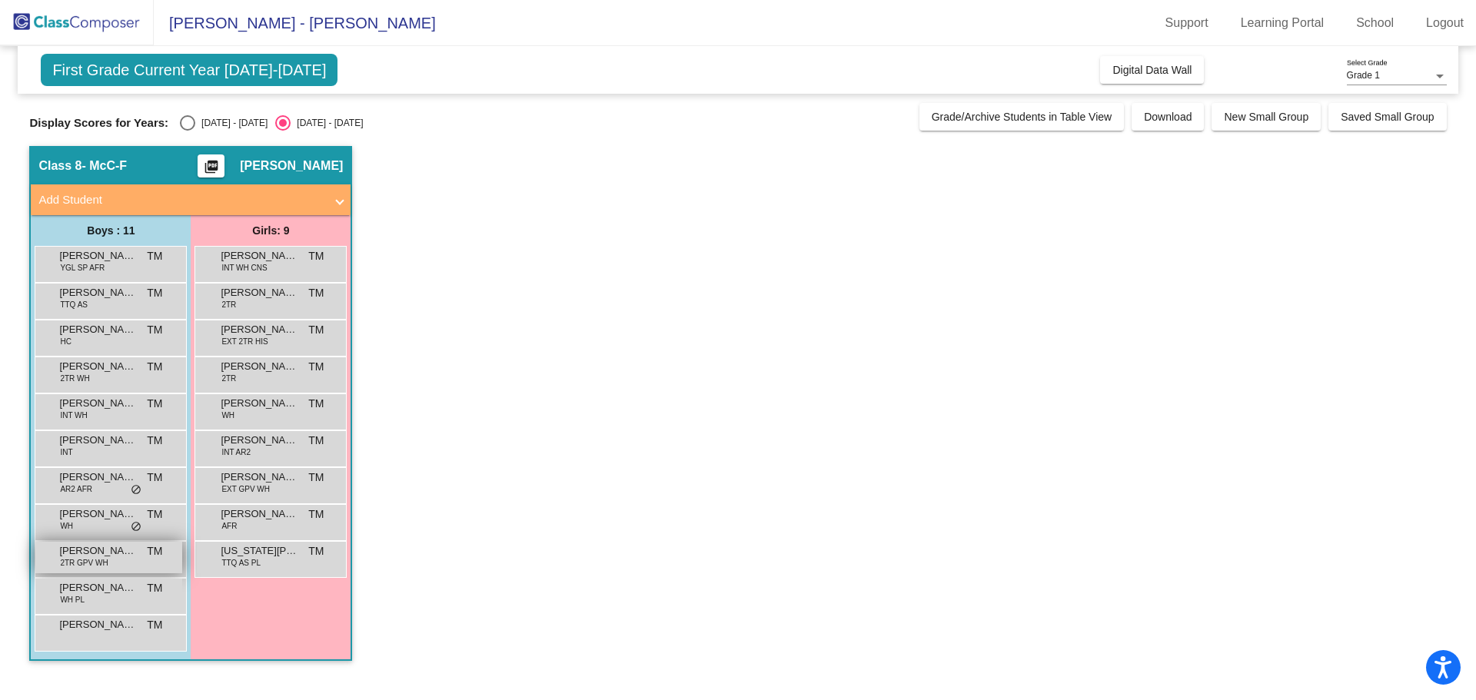
click at [112, 553] on span "[PERSON_NAME]" at bounding box center [97, 551] width 77 height 15
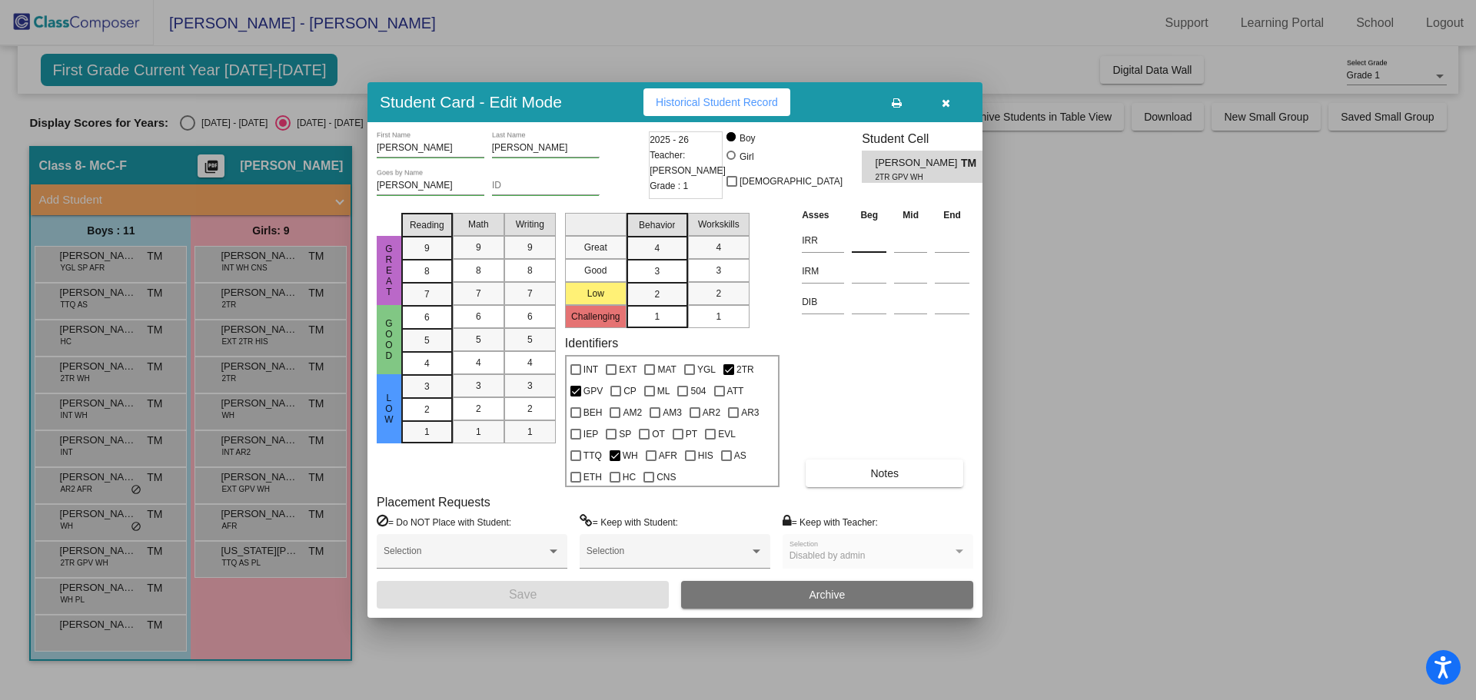
click at [871, 247] on input at bounding box center [869, 240] width 35 height 23
type input "416"
click at [873, 276] on input at bounding box center [869, 271] width 35 height 23
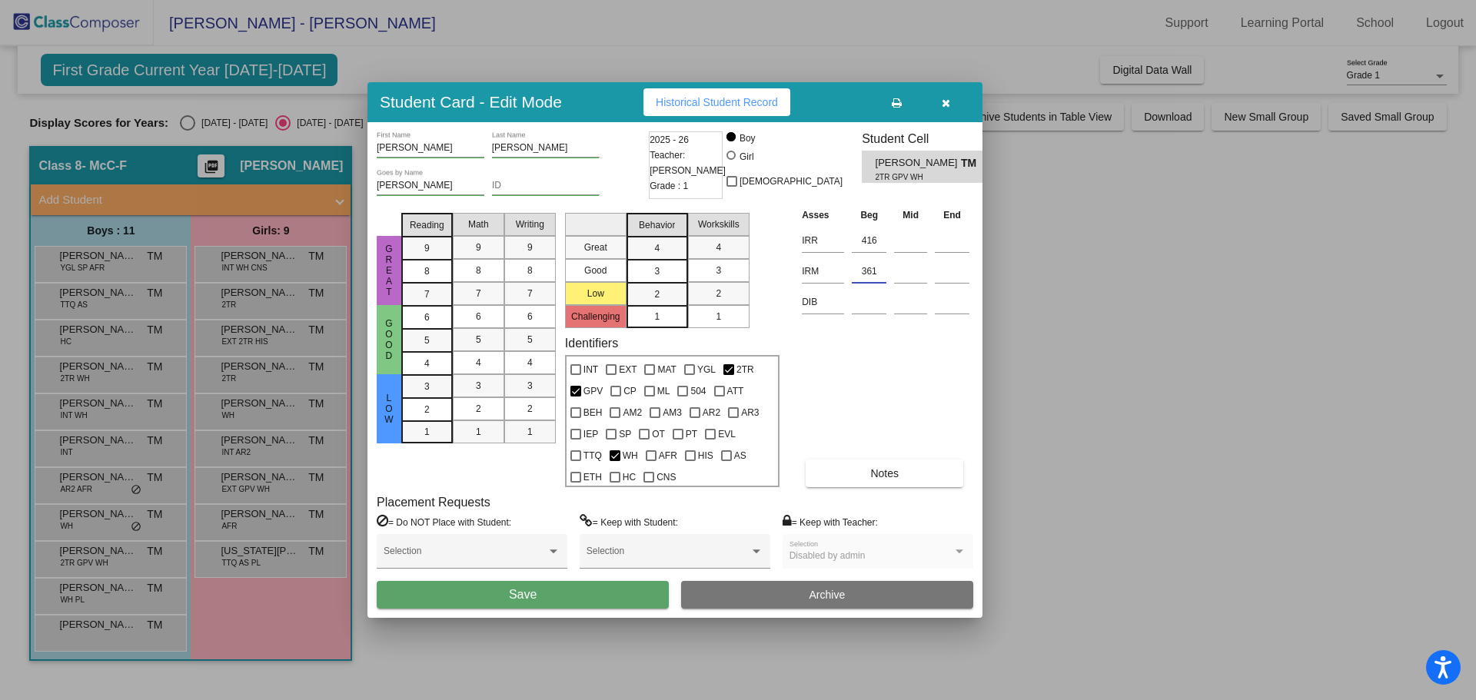
type input "361"
click at [605, 591] on button "Save" at bounding box center [523, 595] width 292 height 28
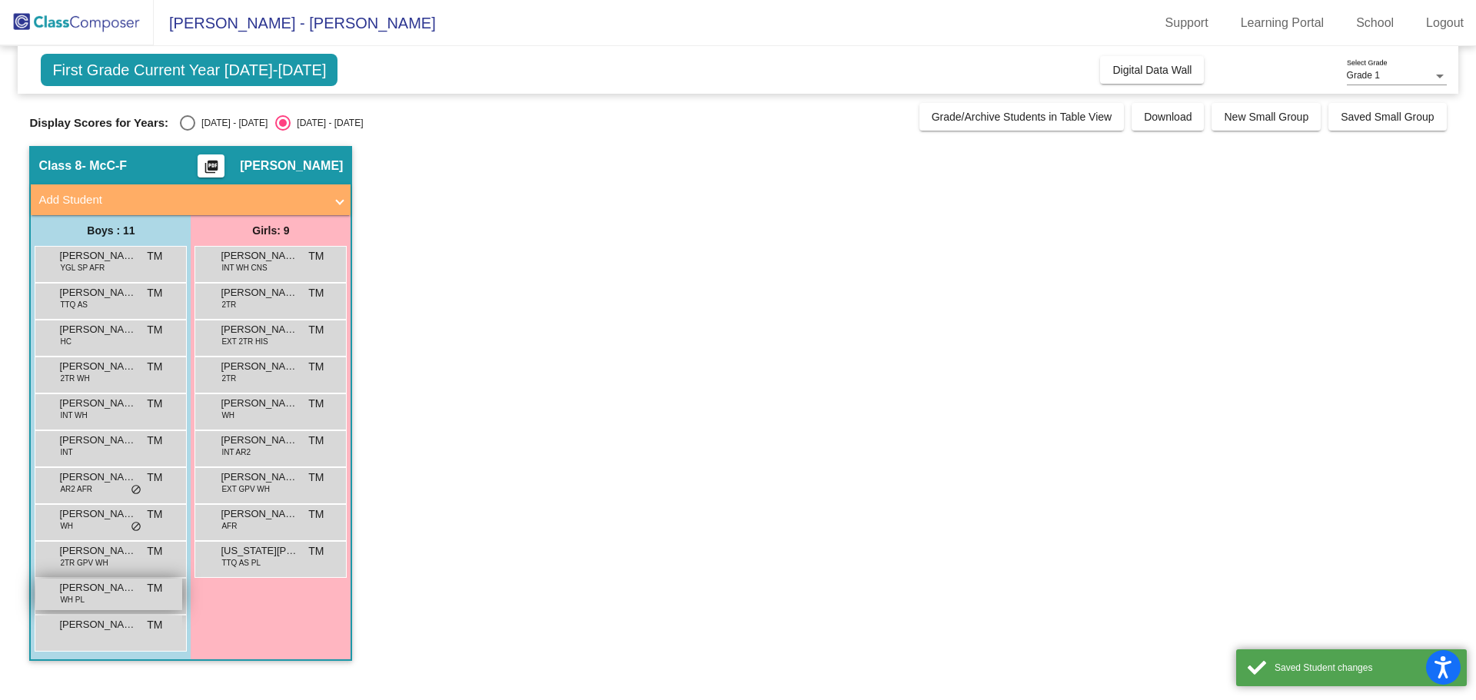
click at [115, 595] on span "[PERSON_NAME]" at bounding box center [97, 588] width 77 height 15
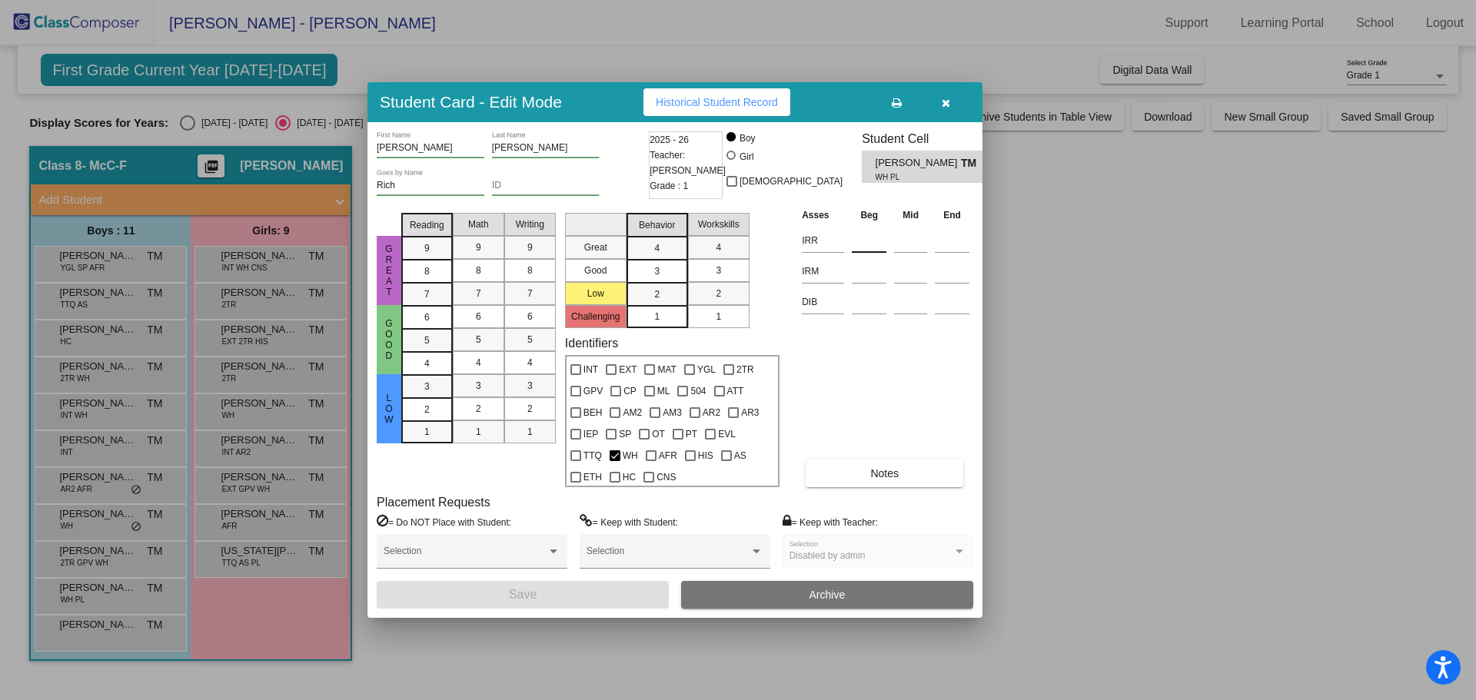
click at [870, 241] on input at bounding box center [869, 240] width 35 height 23
type input "410"
click at [876, 276] on input at bounding box center [869, 271] width 35 height 23
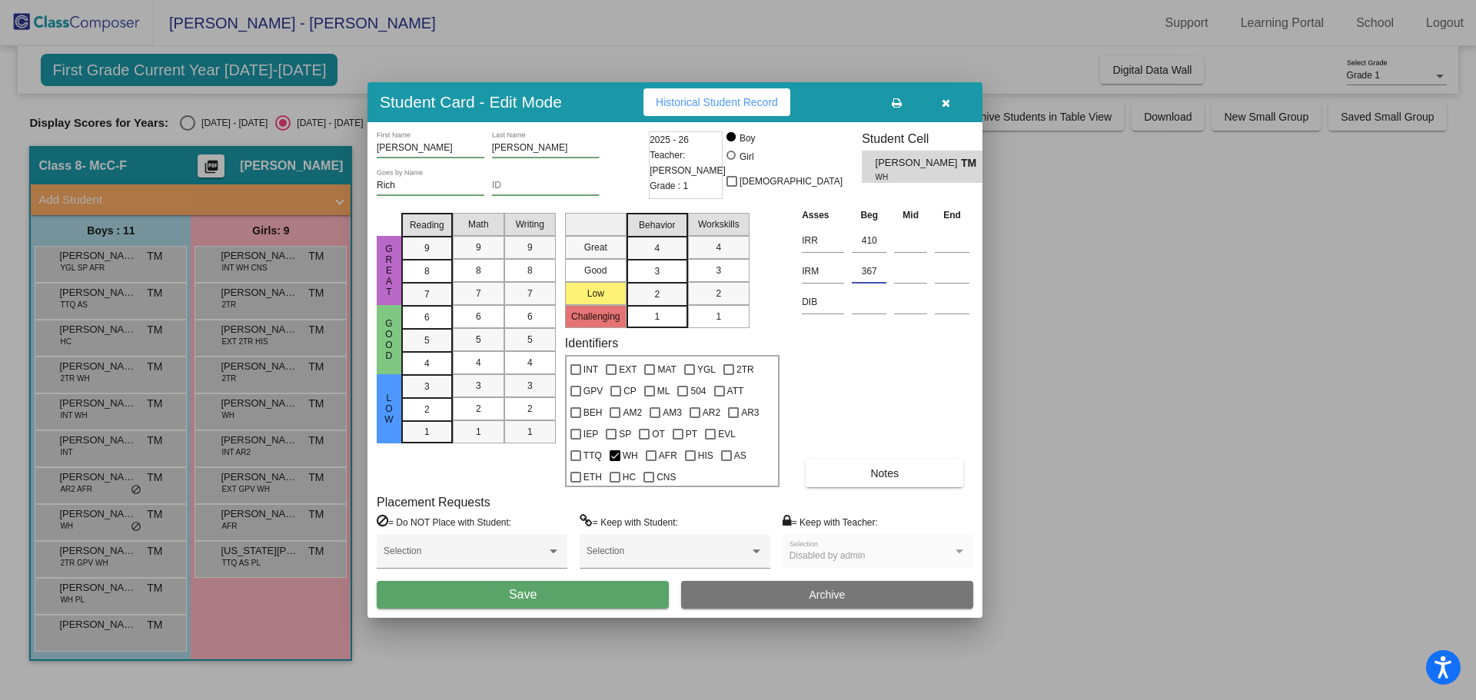
type input "367"
click at [581, 594] on button "Save" at bounding box center [523, 595] width 292 height 28
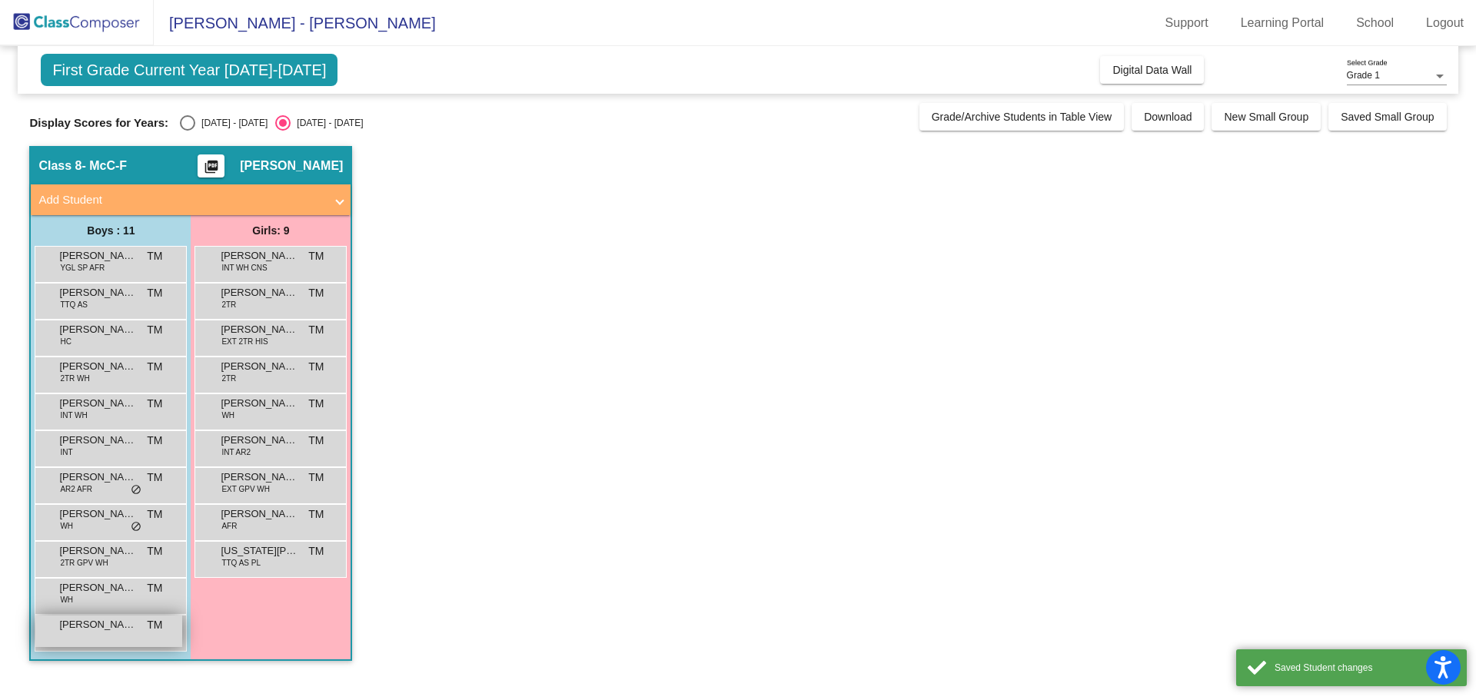
click at [80, 630] on span "[PERSON_NAME]" at bounding box center [97, 624] width 77 height 15
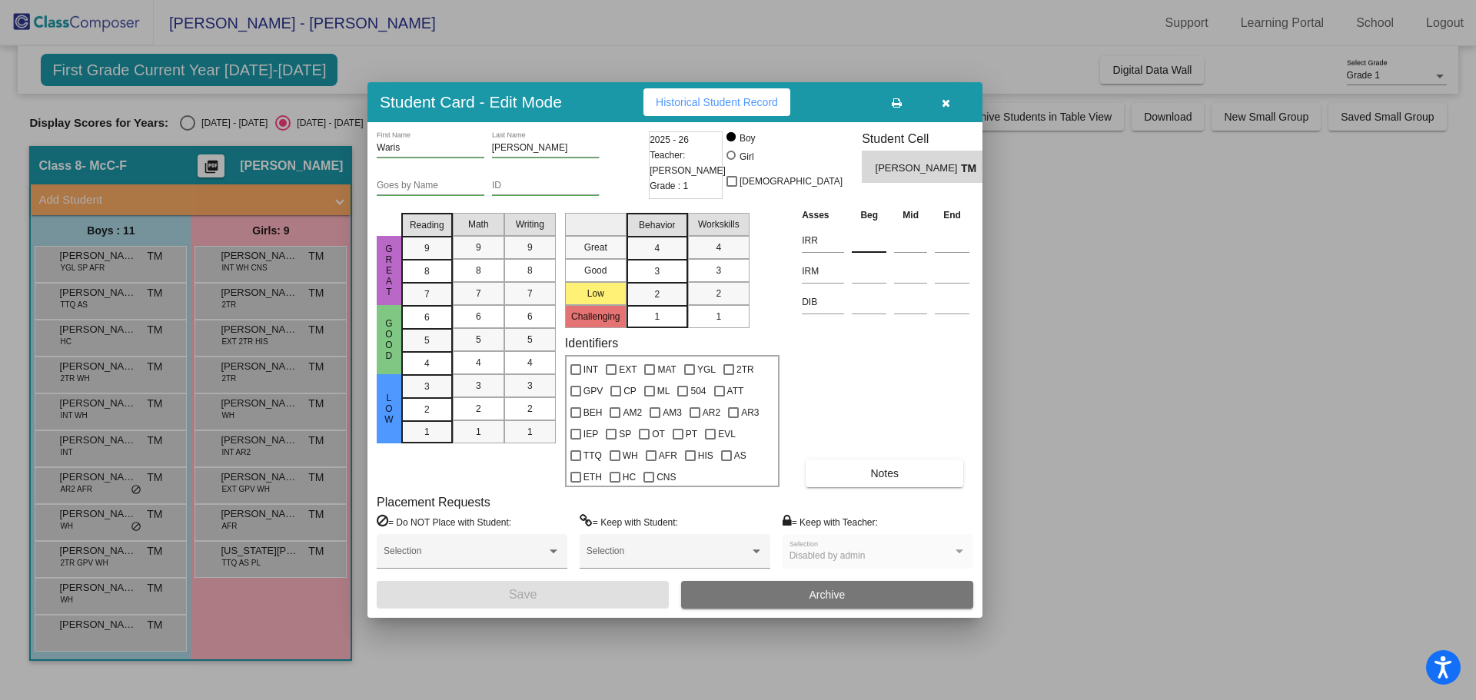
click at [865, 242] on input at bounding box center [869, 240] width 35 height 23
type input "374"
click at [877, 271] on input at bounding box center [869, 271] width 35 height 23
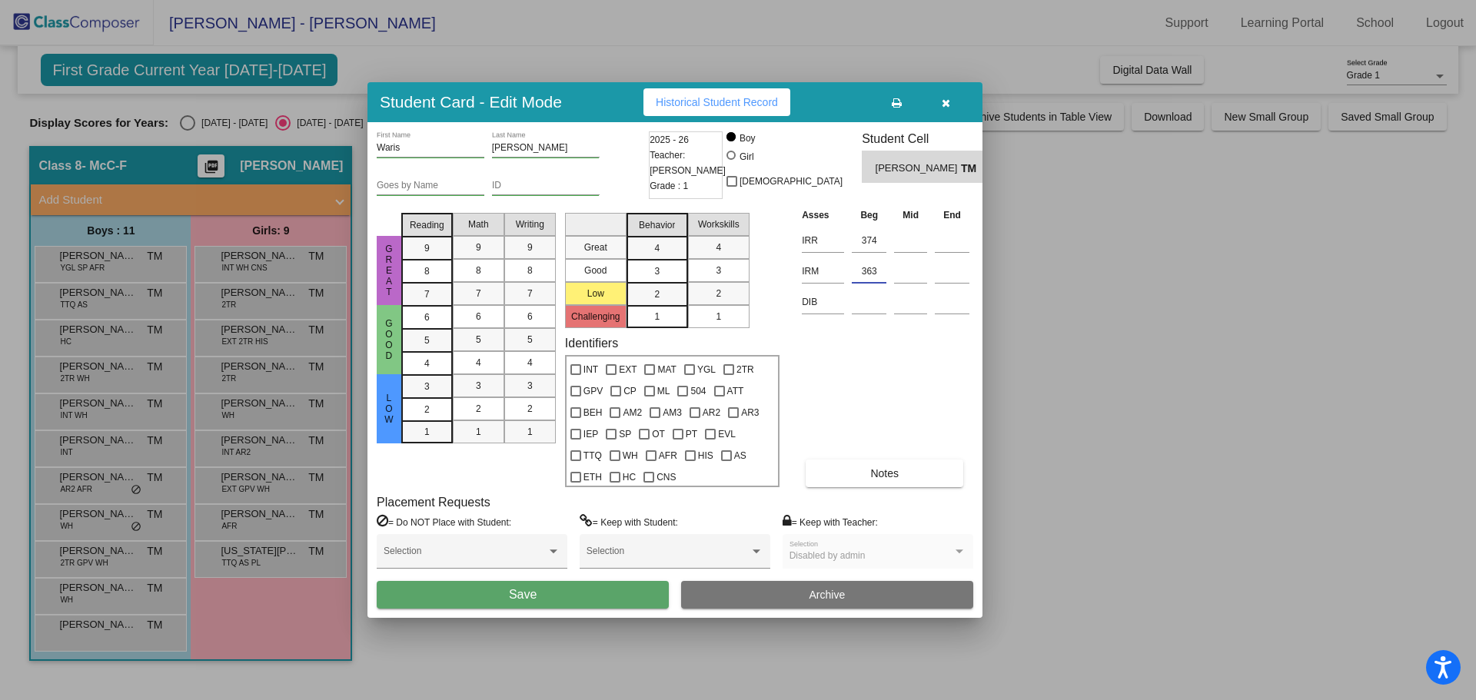
type input "363"
click at [609, 597] on button "Save" at bounding box center [523, 595] width 292 height 28
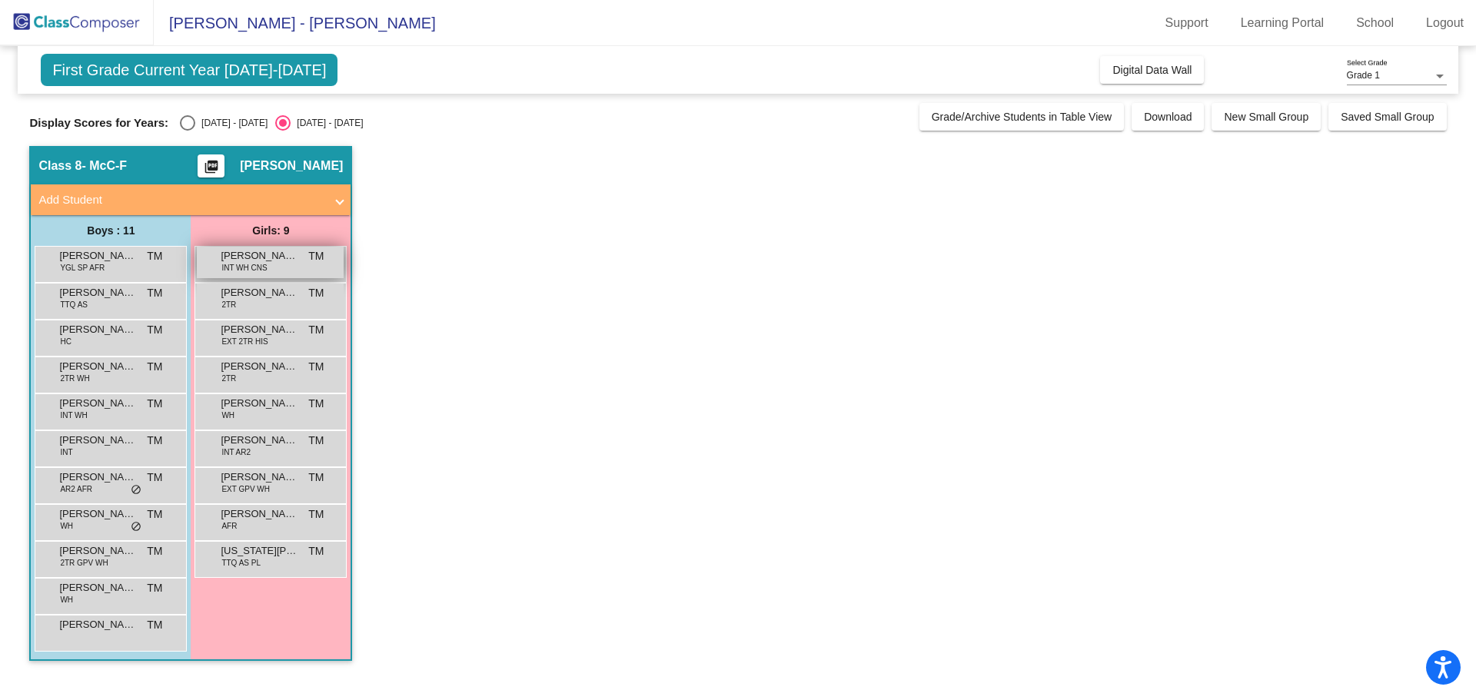
click at [261, 258] on span "[PERSON_NAME]" at bounding box center [259, 255] width 77 height 15
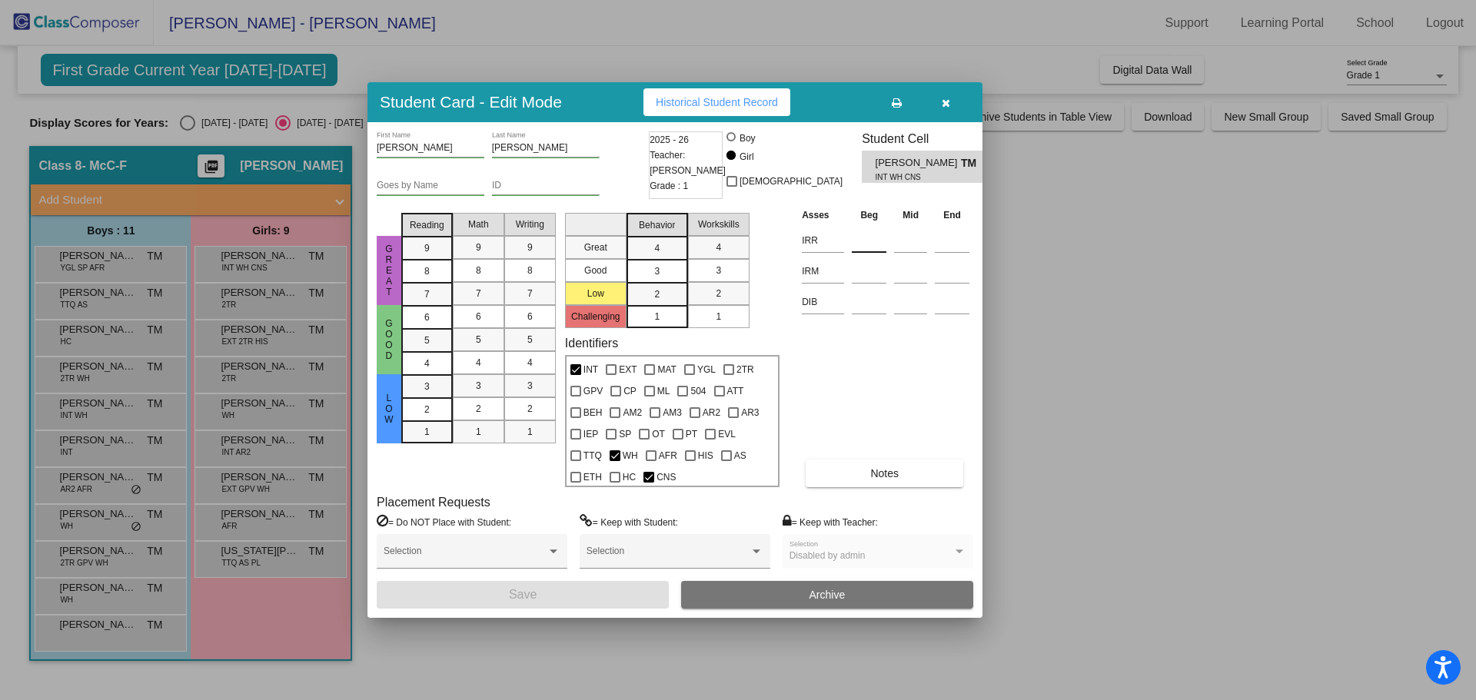
click at [880, 248] on input at bounding box center [869, 240] width 35 height 23
type input "457"
click at [878, 272] on input at bounding box center [869, 271] width 35 height 23
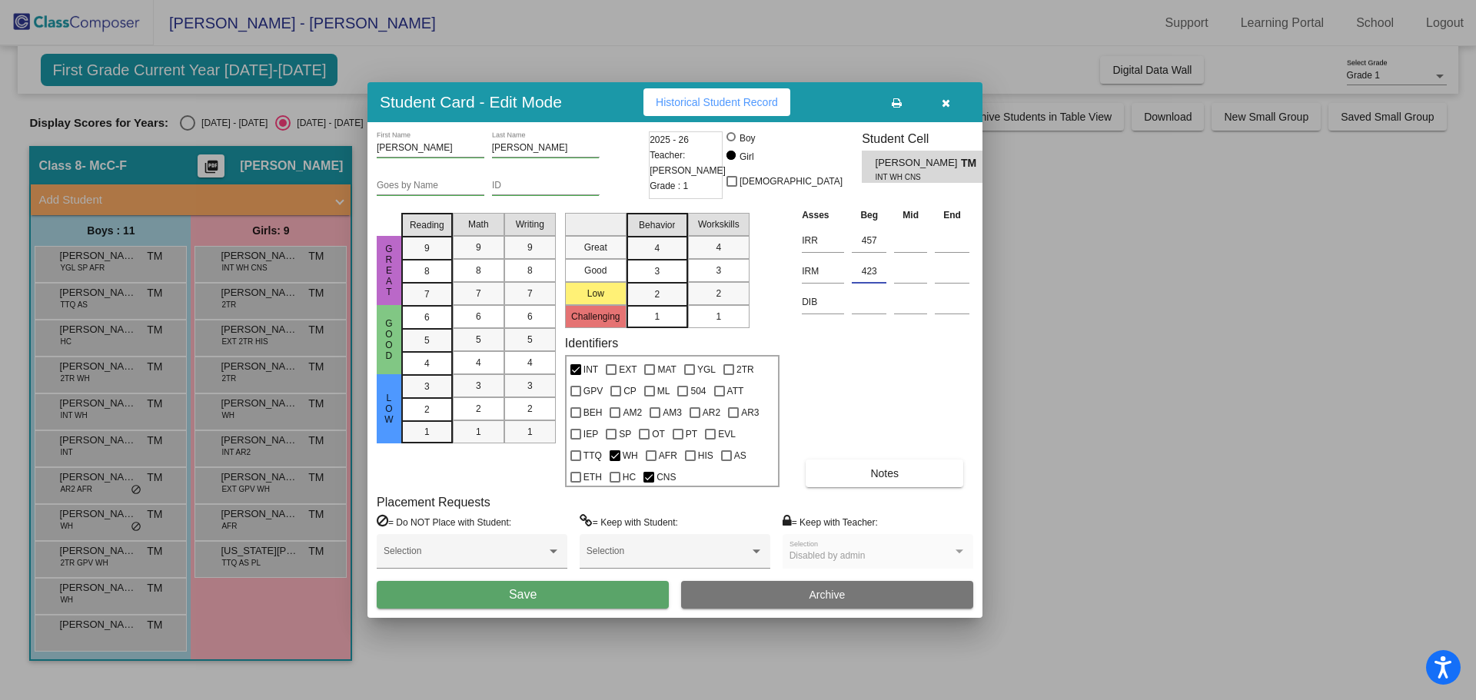
type input "423"
click at [582, 600] on button "Save" at bounding box center [523, 595] width 292 height 28
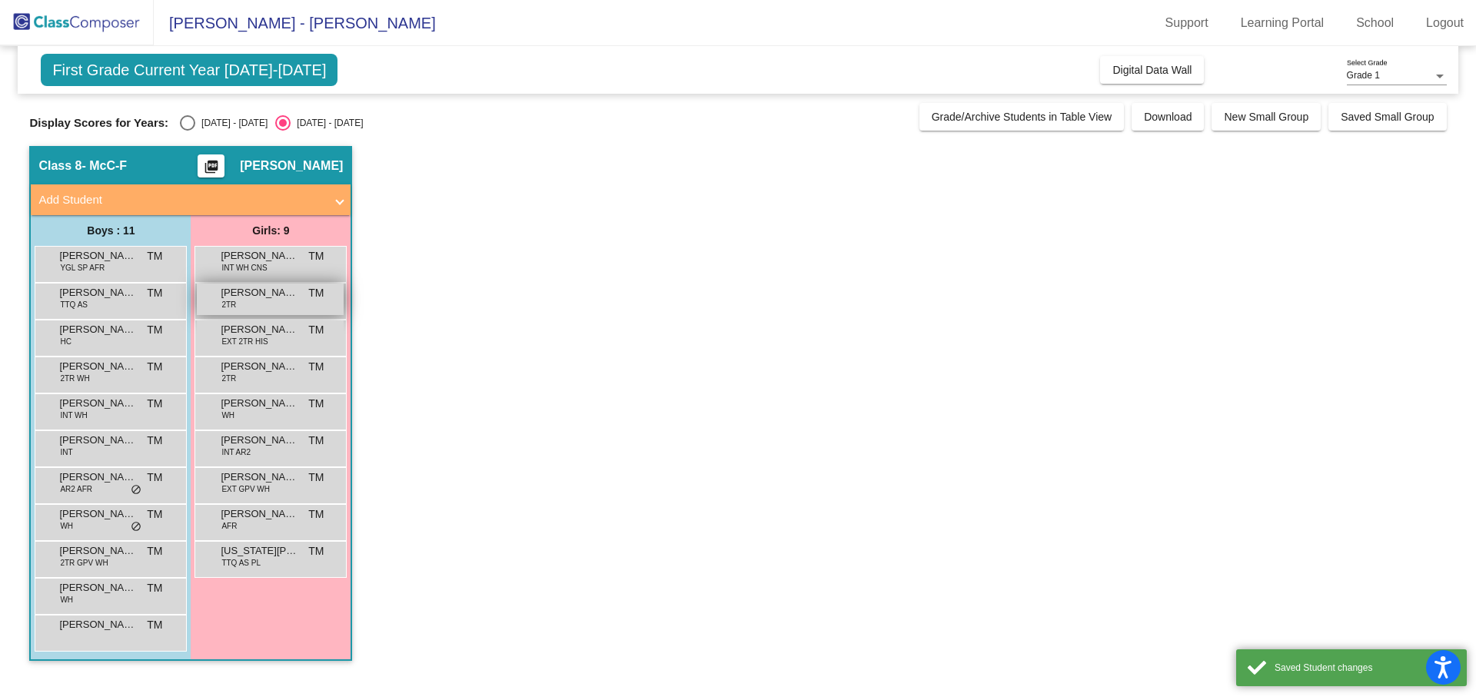
click at [273, 304] on div "[PERSON_NAME] 2TR TM lock do_not_disturb_alt" at bounding box center [270, 300] width 147 height 32
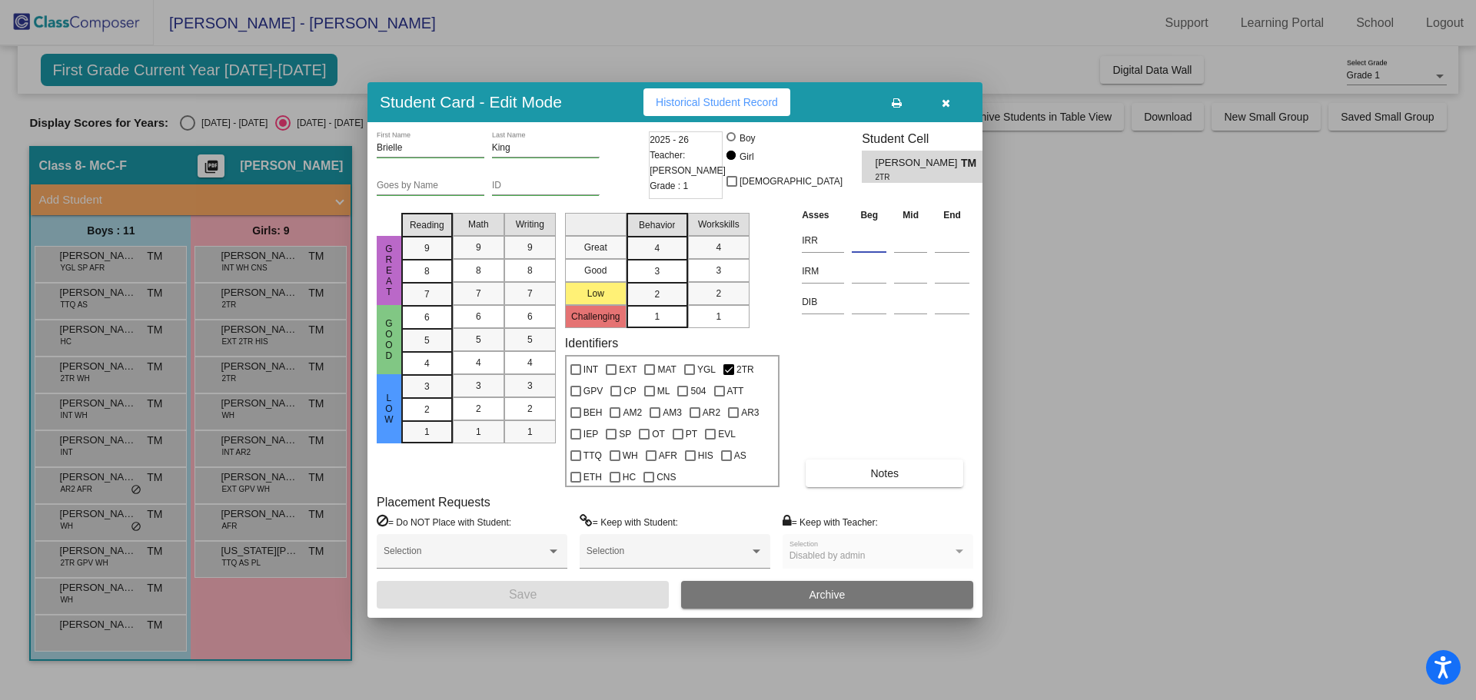
click at [867, 242] on input at bounding box center [869, 240] width 35 height 23
type input "417"
click at [862, 272] on input at bounding box center [869, 271] width 35 height 23
type input "399"
click at [620, 597] on button "Save" at bounding box center [523, 595] width 292 height 28
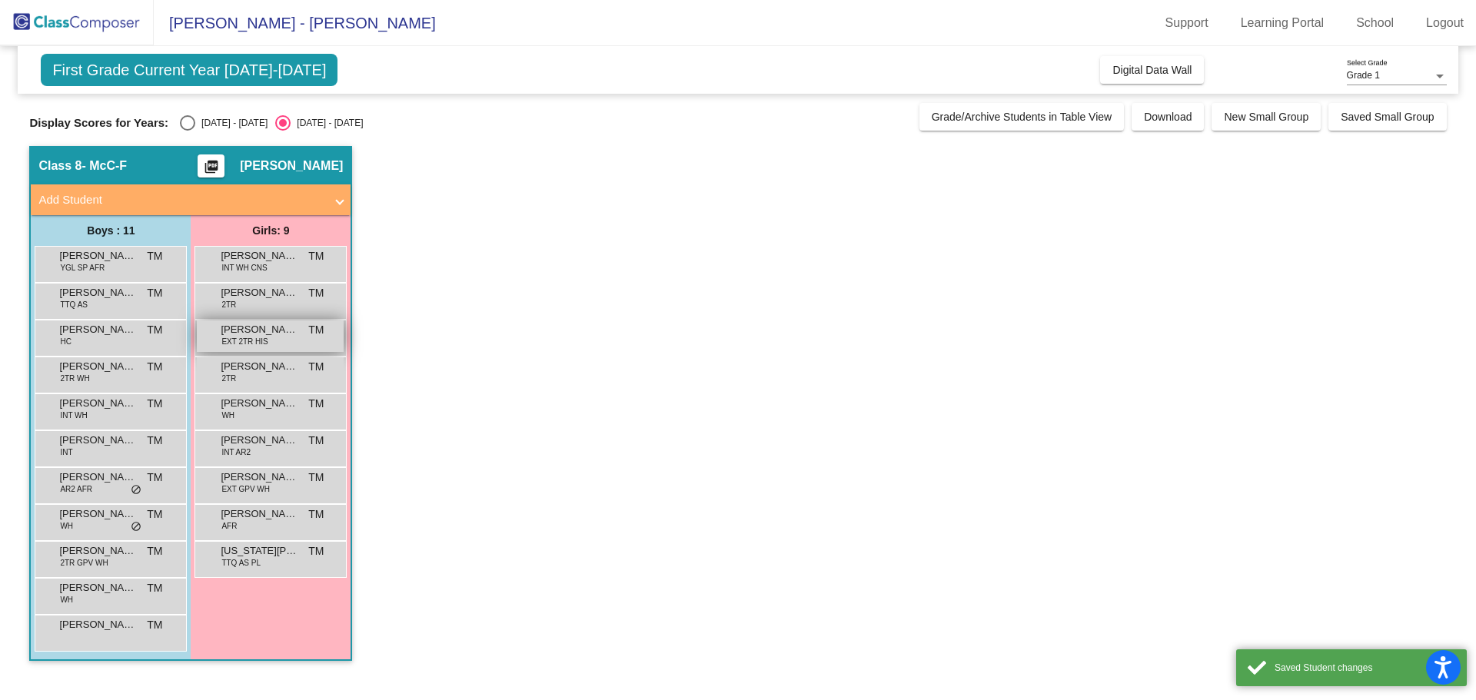
click at [269, 335] on span "[PERSON_NAME]" at bounding box center [259, 329] width 77 height 15
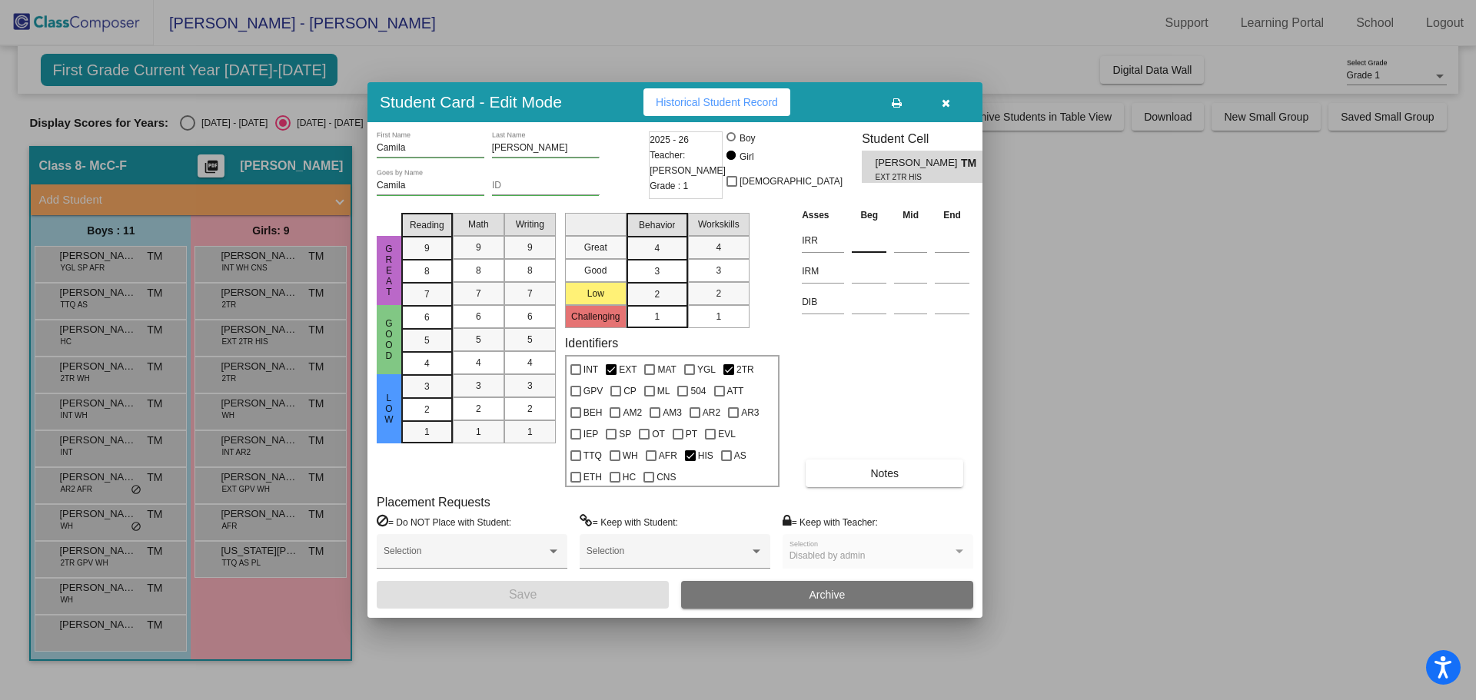
click at [881, 248] on input at bounding box center [869, 240] width 35 height 23
type input "413"
click at [867, 278] on input at bounding box center [869, 271] width 35 height 23
click at [879, 299] on input at bounding box center [869, 302] width 35 height 23
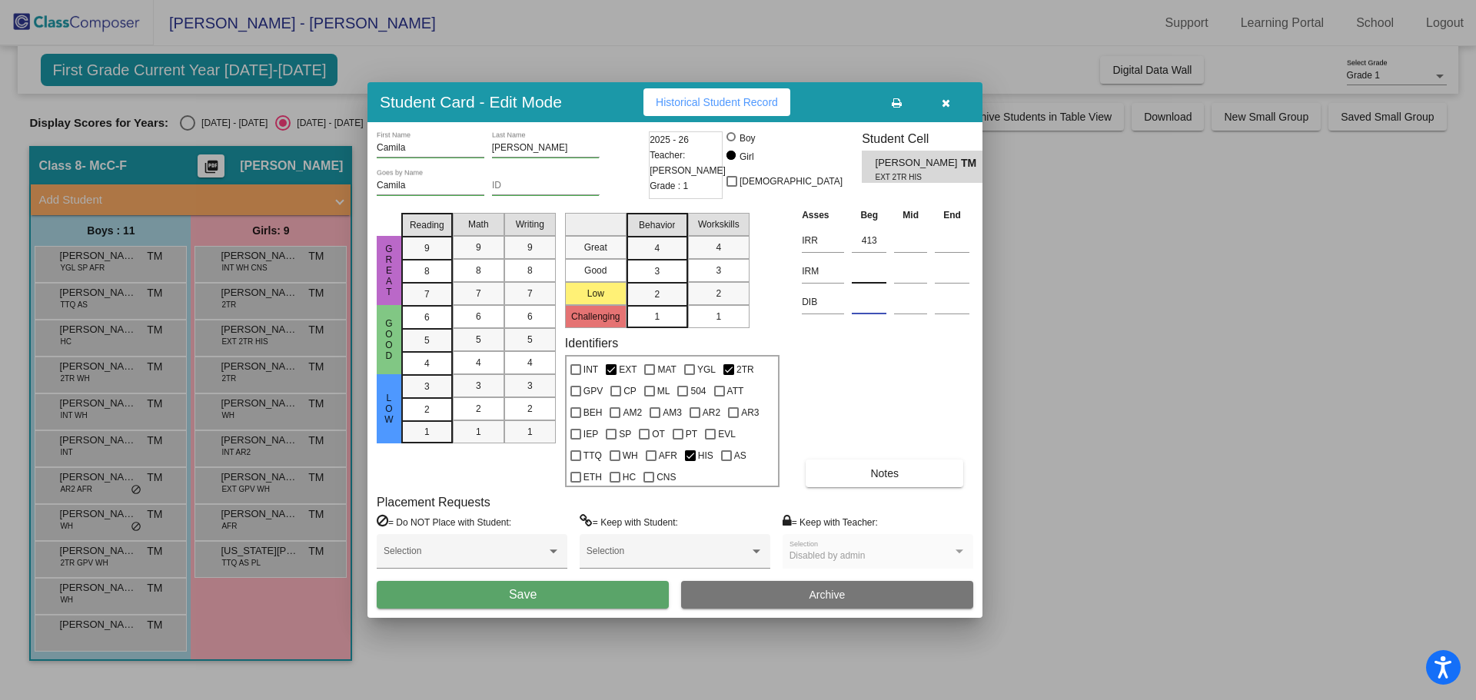
click at [880, 268] on input at bounding box center [869, 271] width 35 height 23
type input "372"
click at [577, 598] on button "Save" at bounding box center [523, 595] width 292 height 28
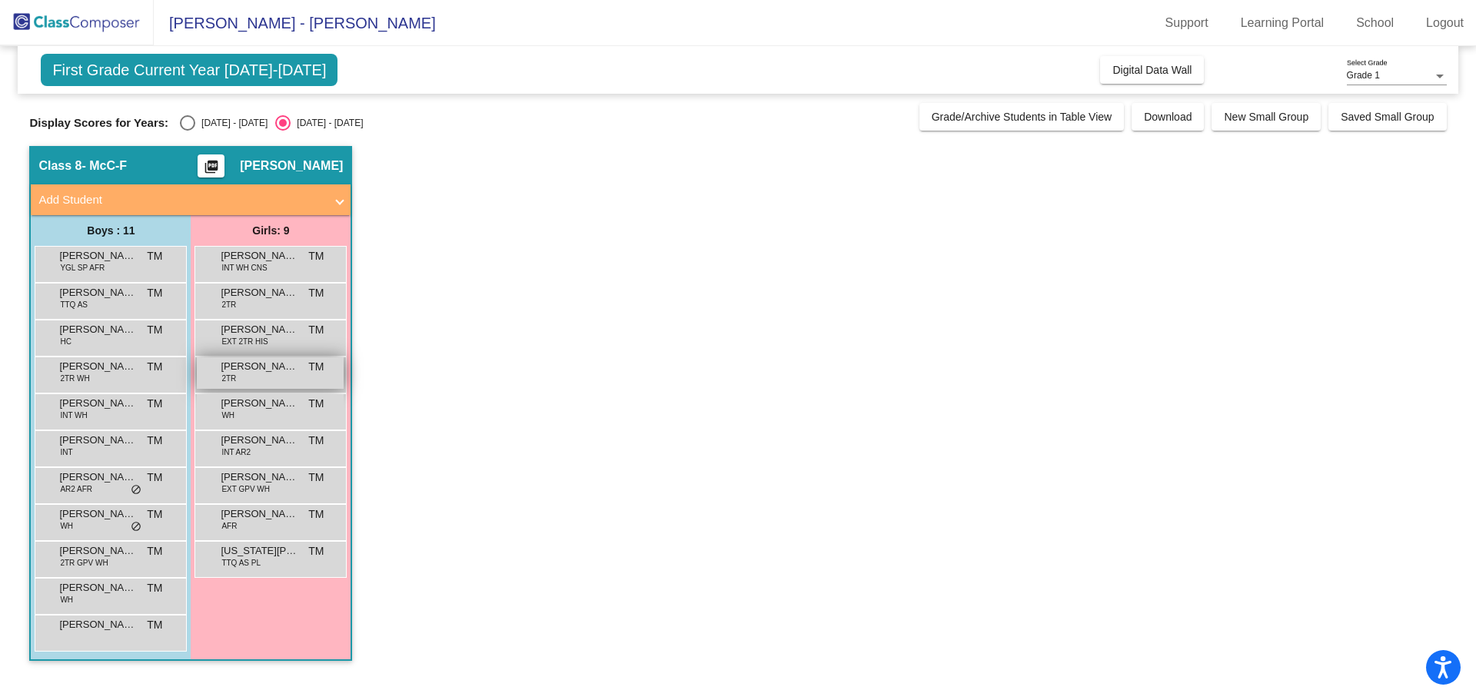
click at [287, 373] on span "[PERSON_NAME]" at bounding box center [259, 366] width 77 height 15
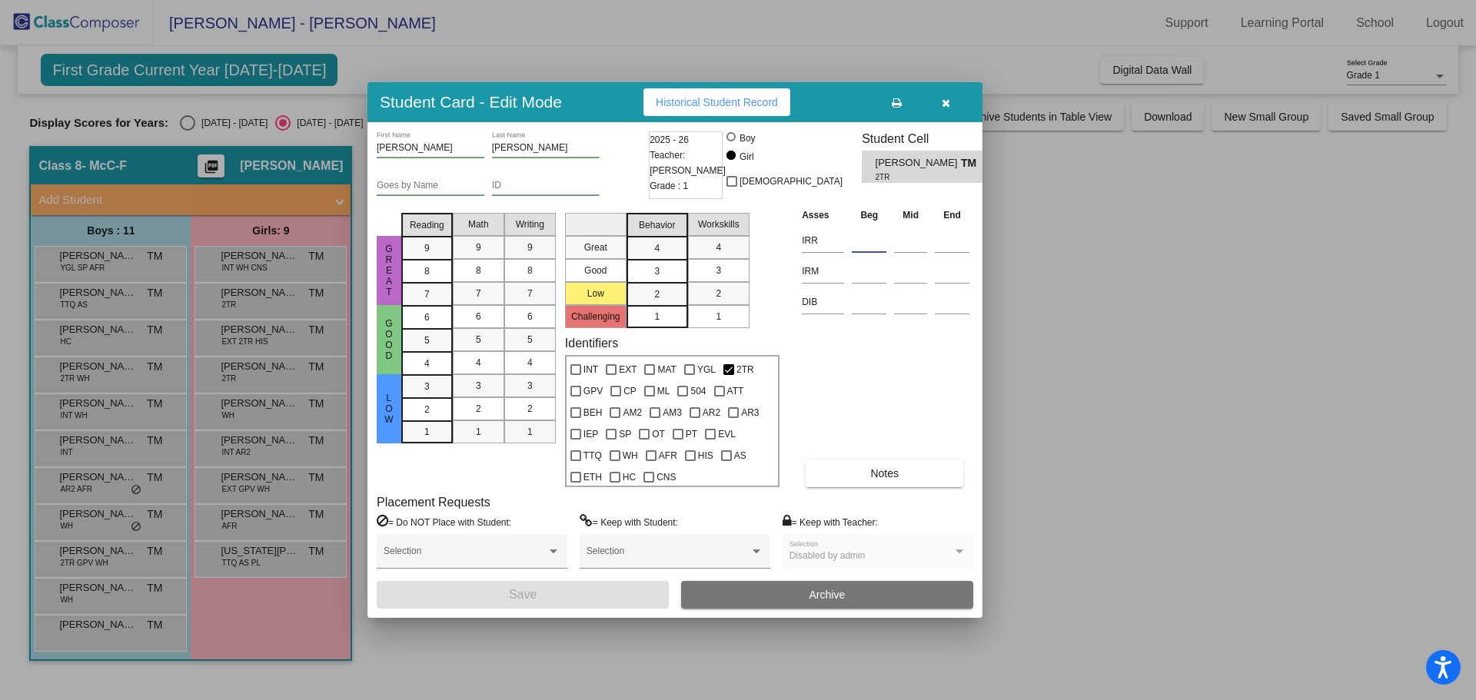
click at [870, 236] on input at bounding box center [869, 240] width 35 height 23
type input "401"
click at [873, 277] on input at bounding box center [869, 271] width 35 height 23
type input "383"
click at [601, 593] on button "Save" at bounding box center [523, 595] width 292 height 28
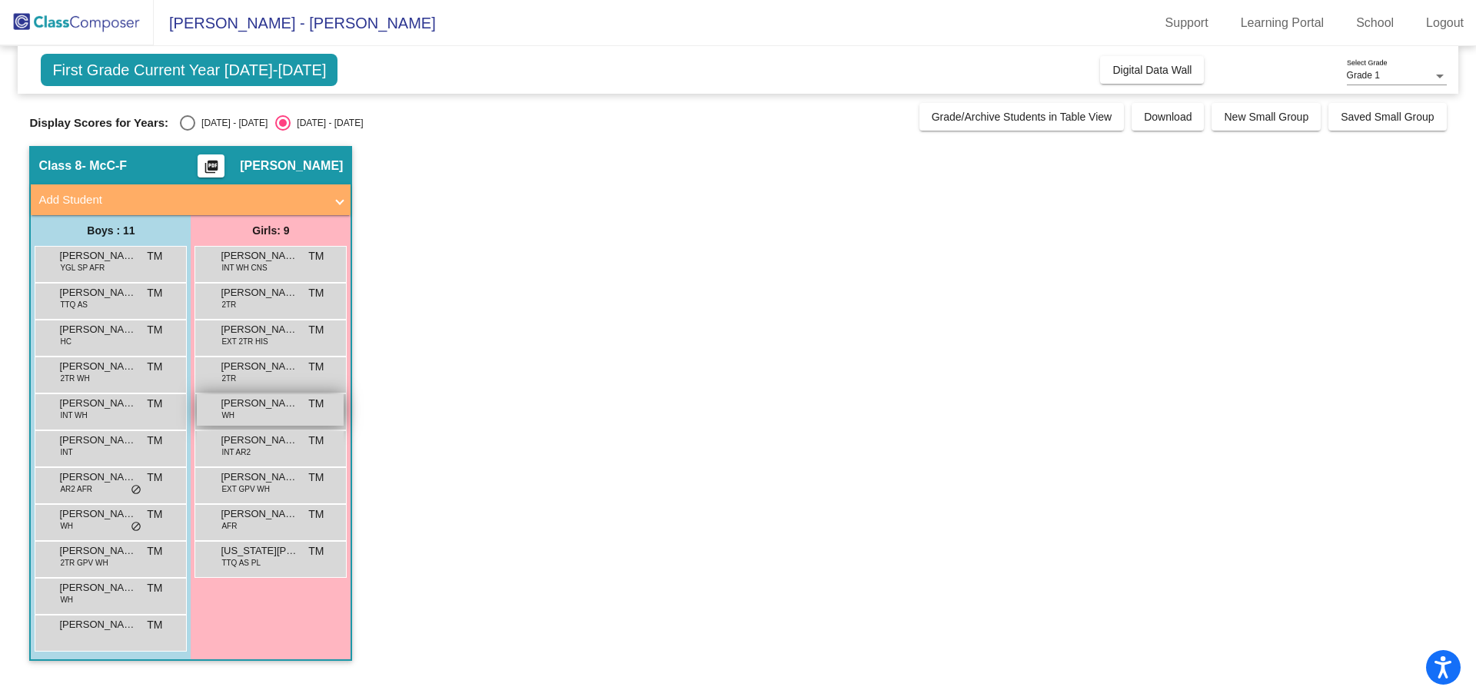
click at [264, 409] on span "[PERSON_NAME]" at bounding box center [259, 403] width 77 height 15
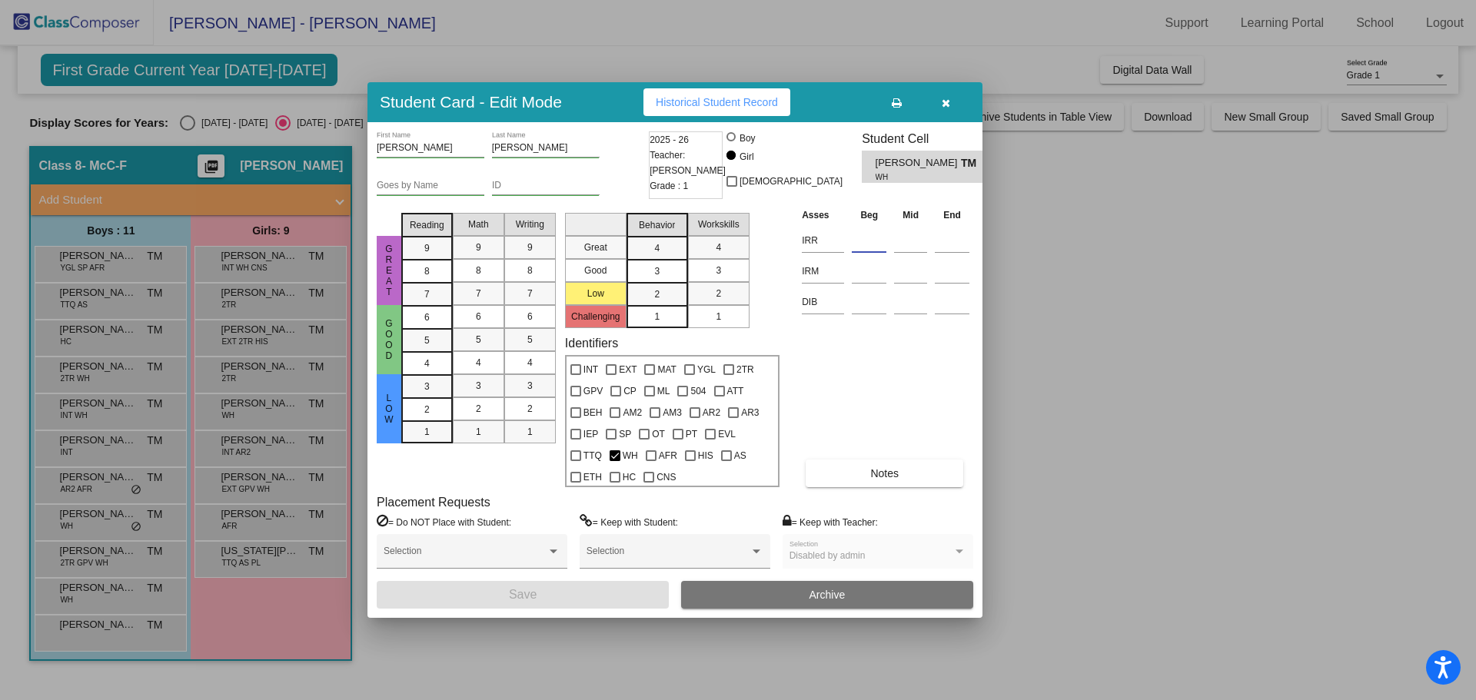
click at [874, 240] on input at bounding box center [869, 240] width 35 height 23
type input "429"
click at [868, 273] on input at bounding box center [869, 271] width 35 height 23
type input "395"
click at [626, 591] on button "Save" at bounding box center [523, 595] width 292 height 28
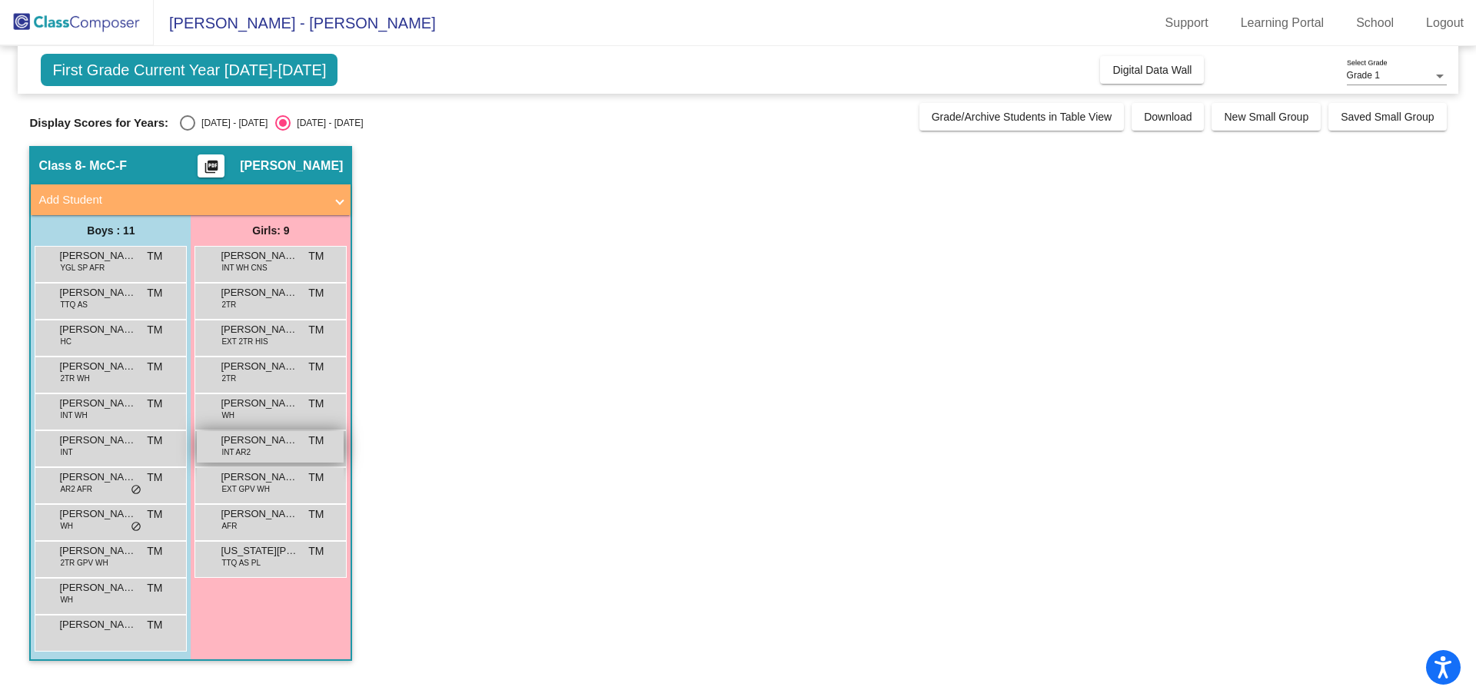
click at [272, 448] on div "[PERSON_NAME] INT AR2 TM lock do_not_disturb_alt" at bounding box center [270, 447] width 147 height 32
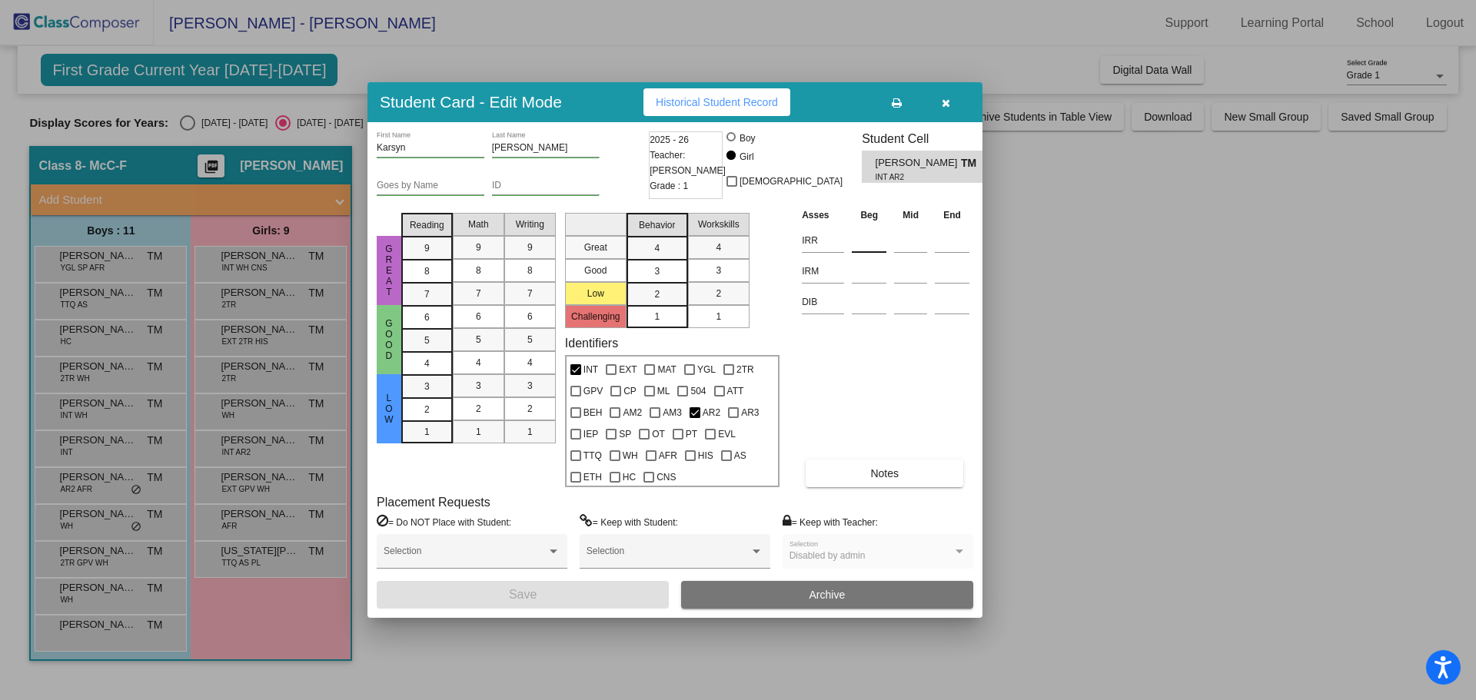
click at [867, 243] on input at bounding box center [869, 240] width 35 height 23
type input "384"
click at [879, 270] on input at bounding box center [869, 271] width 35 height 23
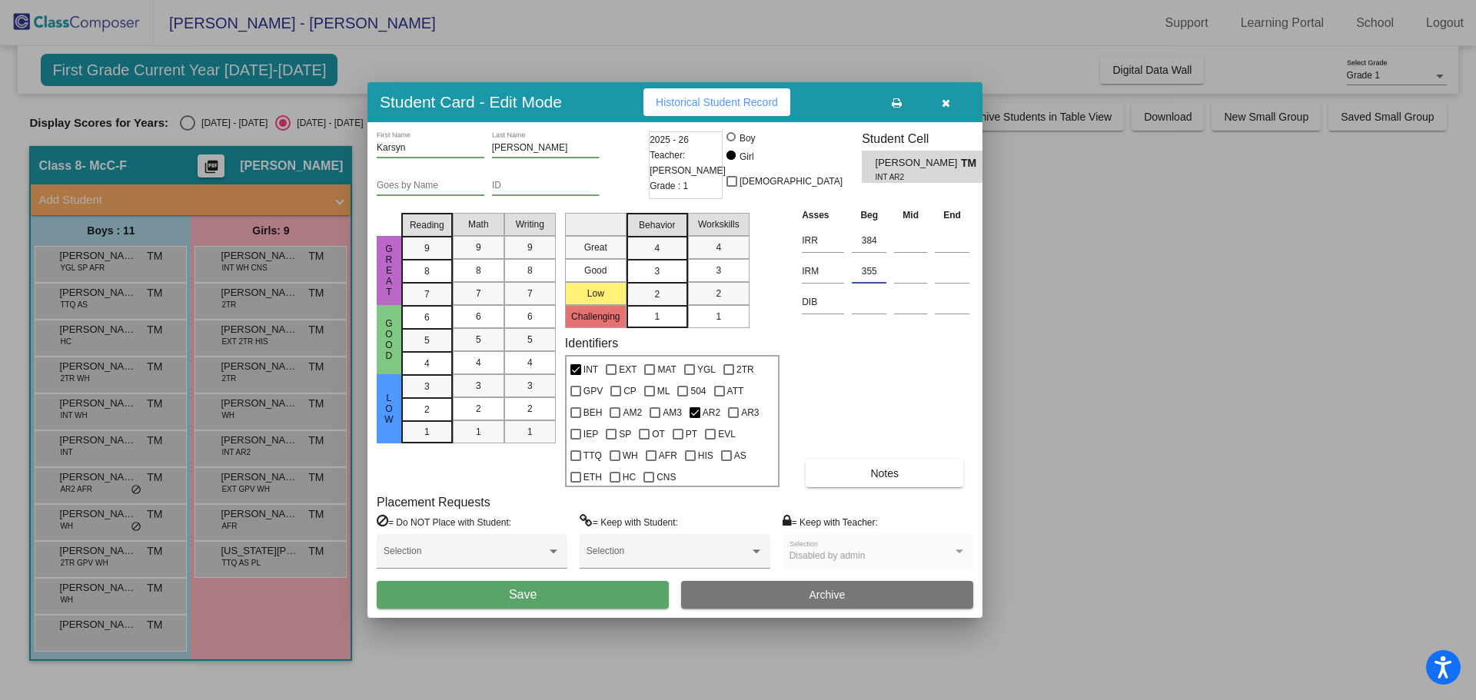
type input "355"
click at [610, 597] on button "Save" at bounding box center [523, 595] width 292 height 28
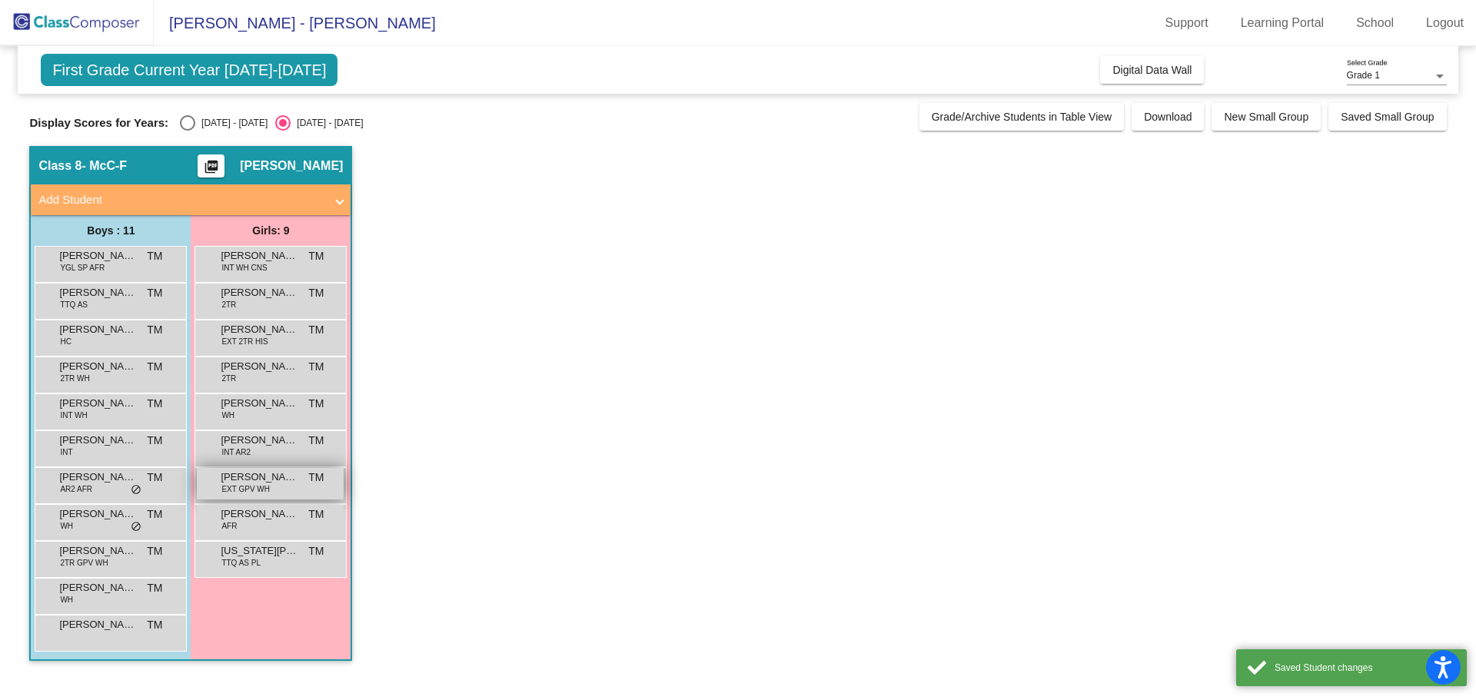
click at [255, 481] on span "[PERSON_NAME]" at bounding box center [259, 477] width 77 height 15
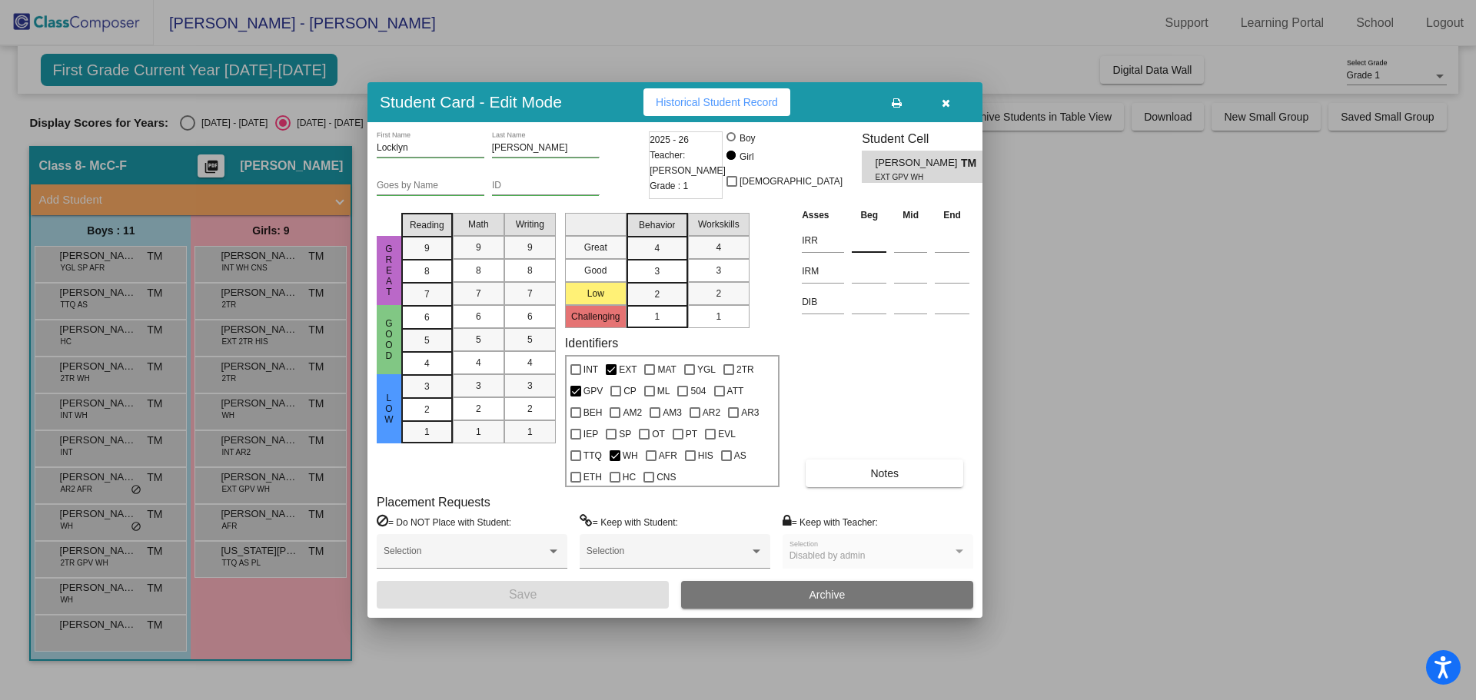
click at [864, 241] on input at bounding box center [869, 240] width 35 height 23
type input "410"
click at [862, 273] on input at bounding box center [869, 271] width 35 height 23
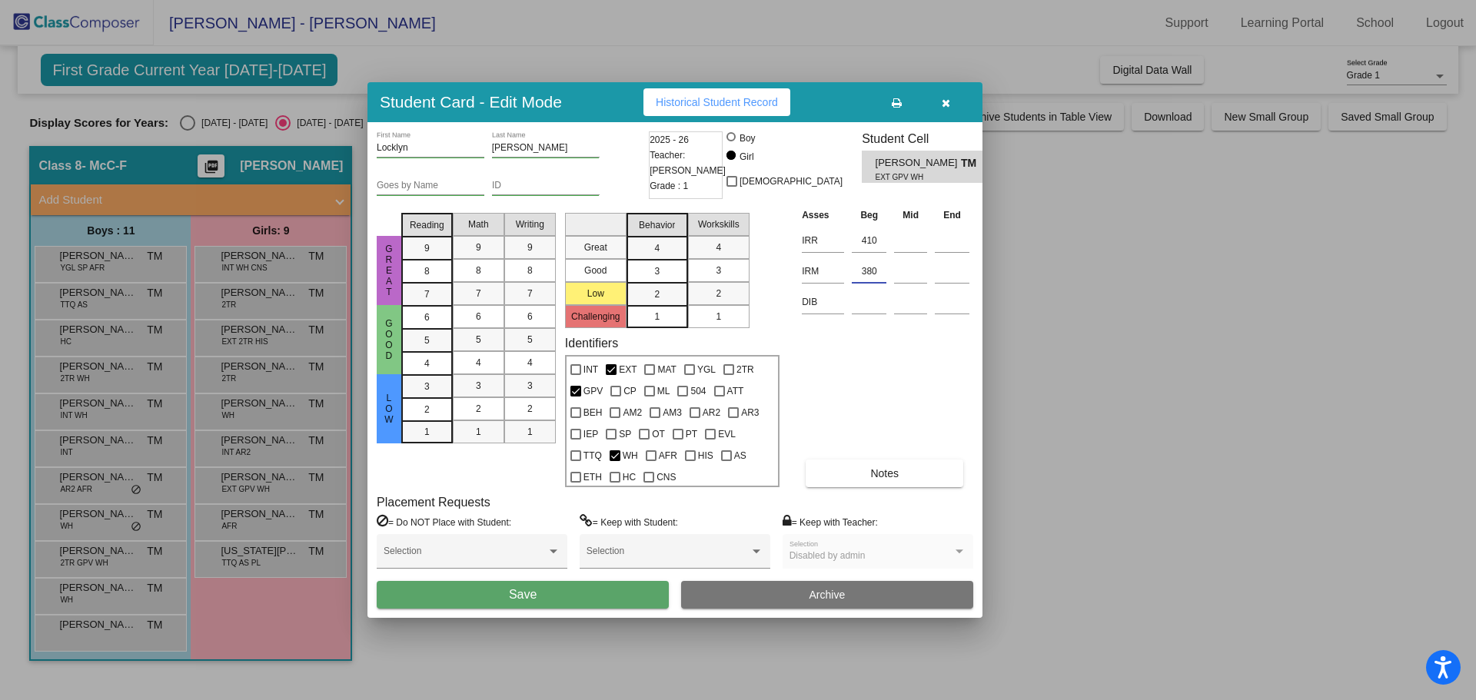
type input "380"
click at [607, 593] on button "Save" at bounding box center [523, 595] width 292 height 28
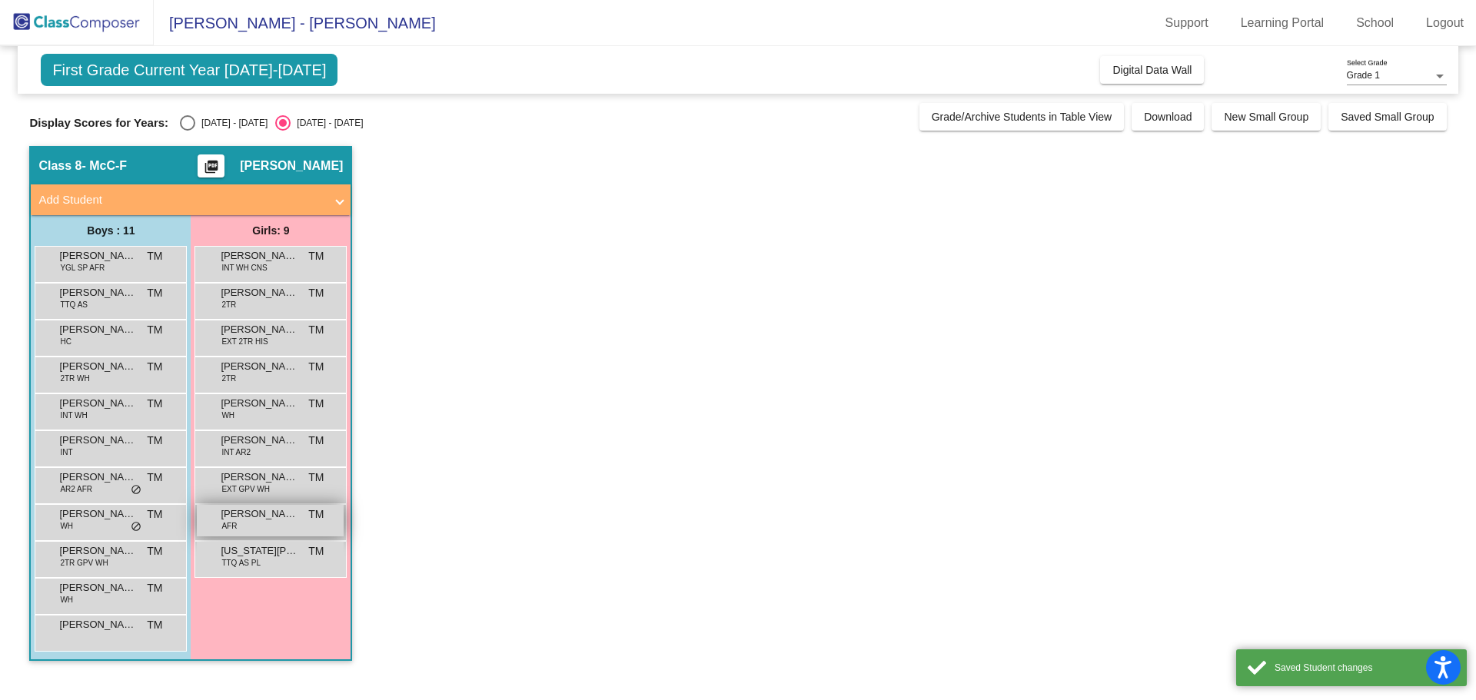
click at [239, 522] on div "[PERSON_NAME] AFR TM lock do_not_disturb_alt" at bounding box center [270, 521] width 147 height 32
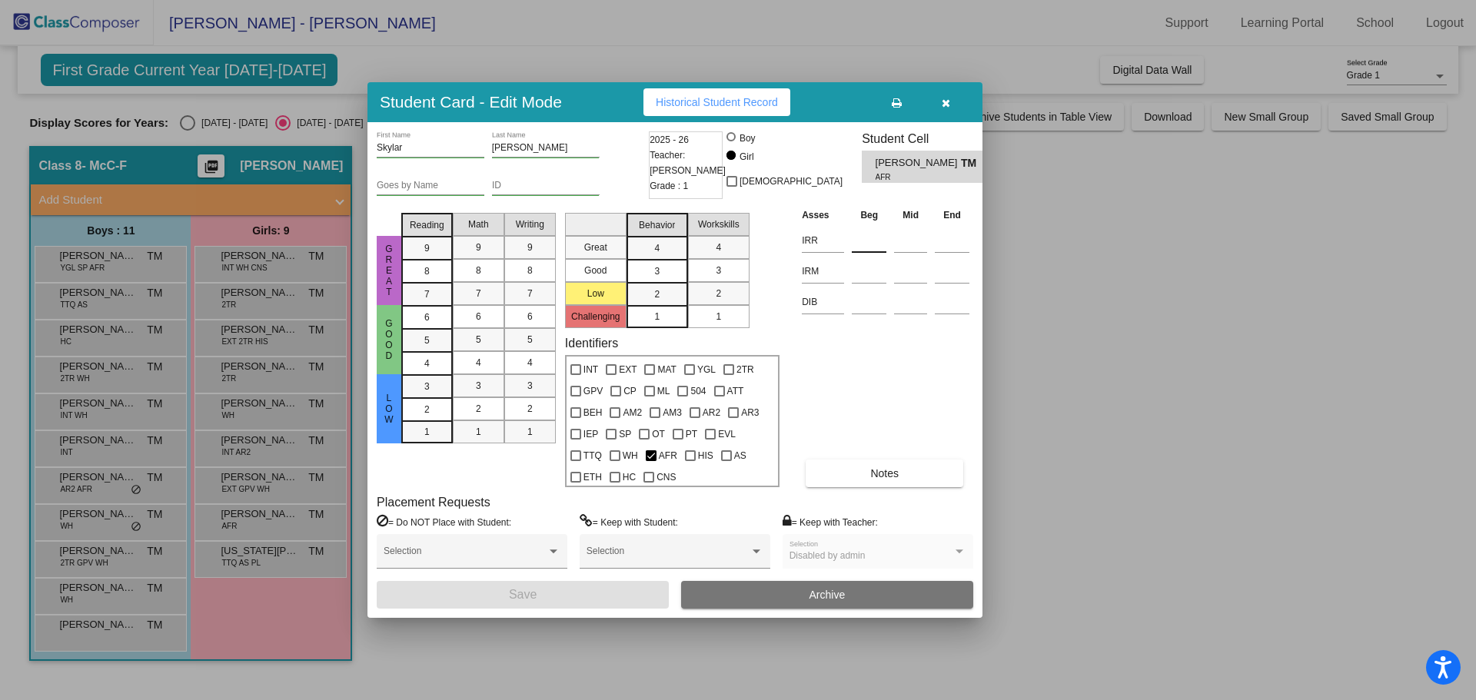
click at [869, 246] on input at bounding box center [869, 240] width 35 height 23
type input "464"
click at [862, 273] on input at bounding box center [869, 271] width 35 height 23
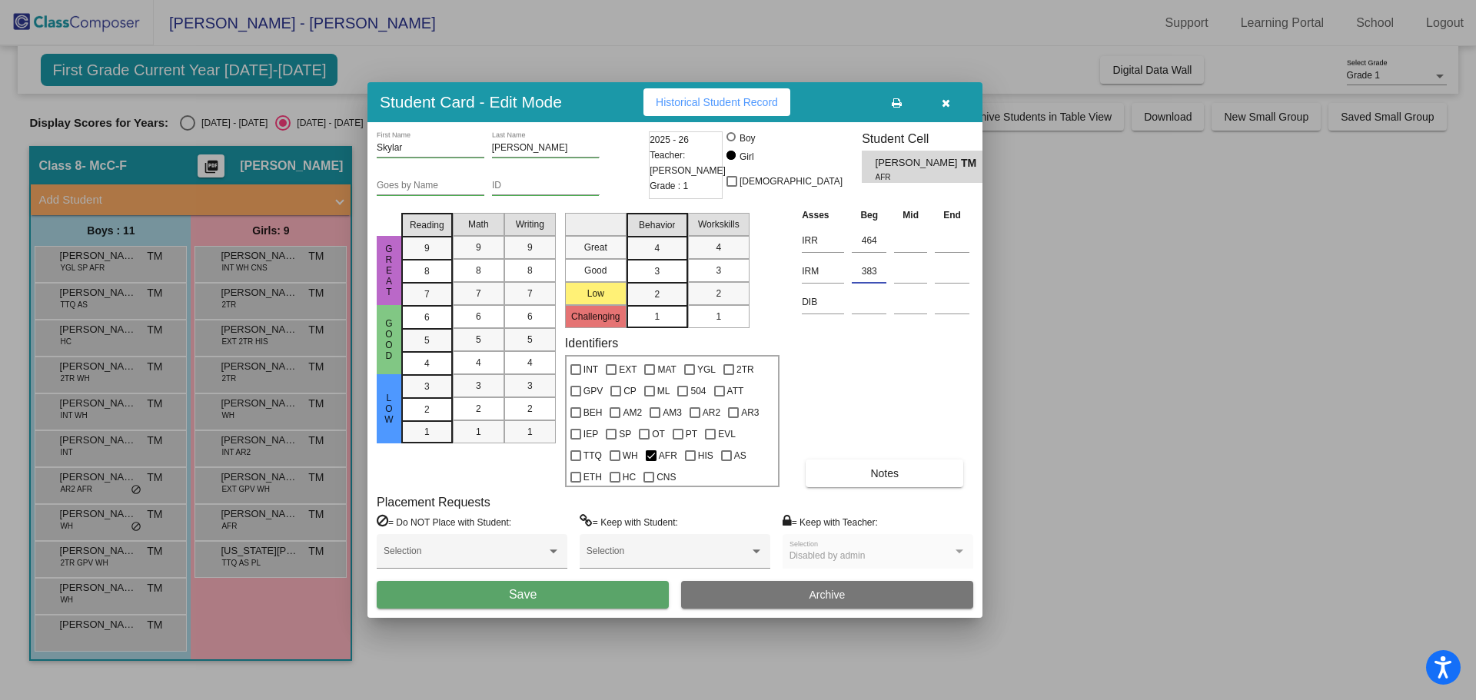
type input "383"
click at [594, 597] on button "Save" at bounding box center [523, 595] width 292 height 28
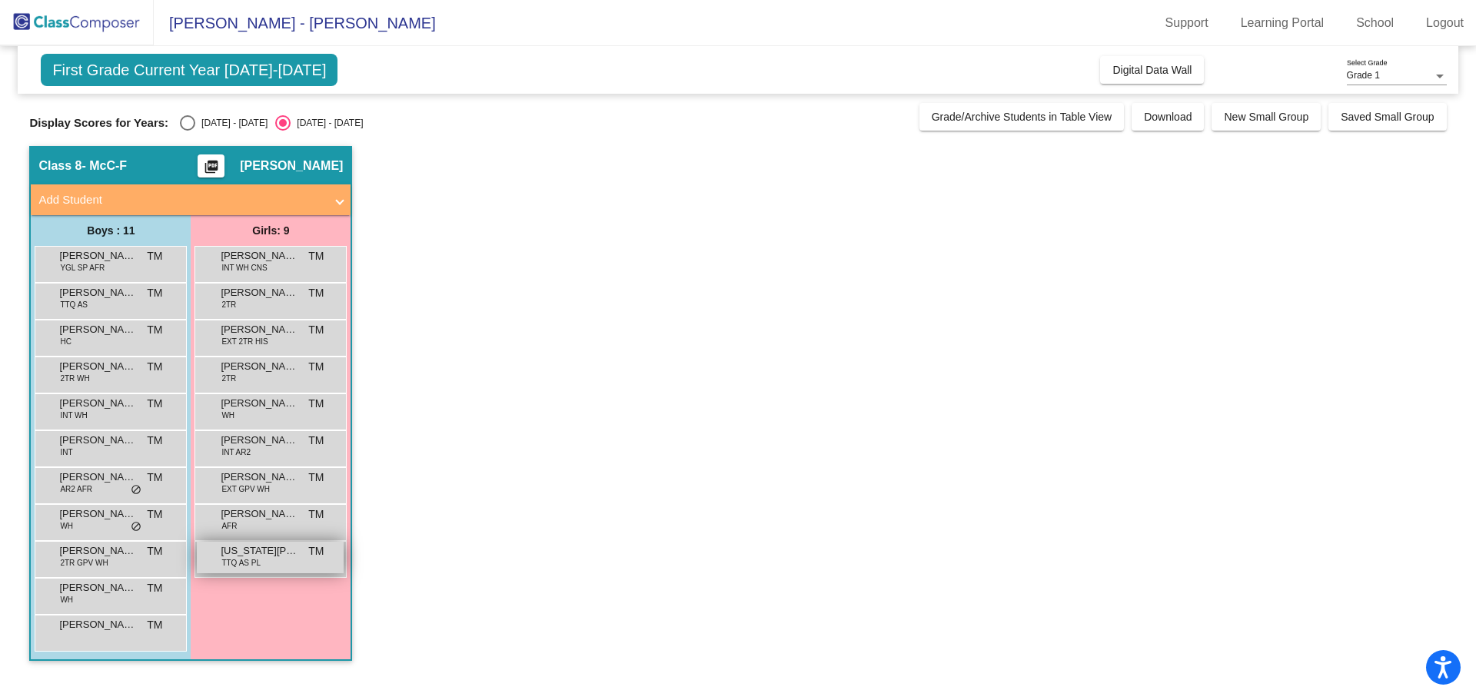
click at [276, 552] on span "[US_STATE][PERSON_NAME]" at bounding box center [259, 551] width 77 height 15
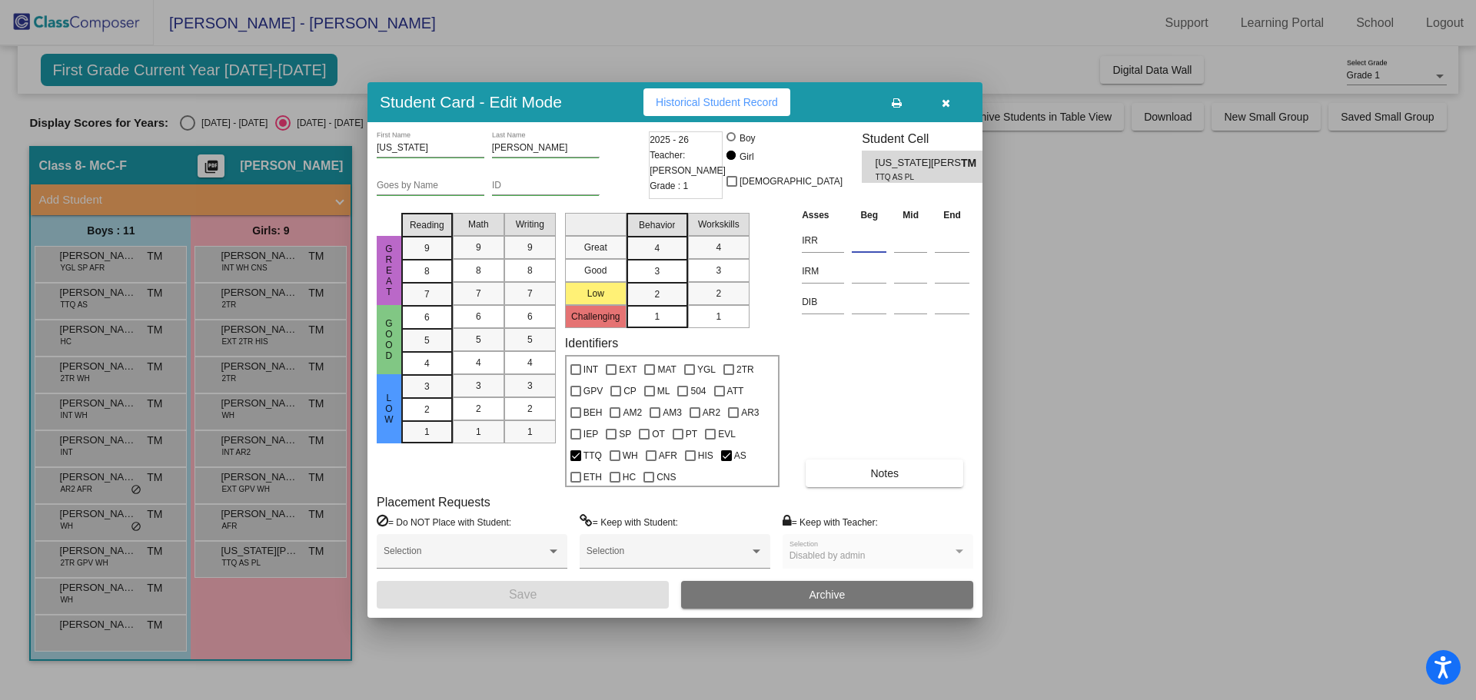
click at [861, 245] on input at bounding box center [869, 240] width 35 height 23
type input "408"
click at [863, 278] on input at bounding box center [869, 271] width 35 height 23
type input "7"
type input "376"
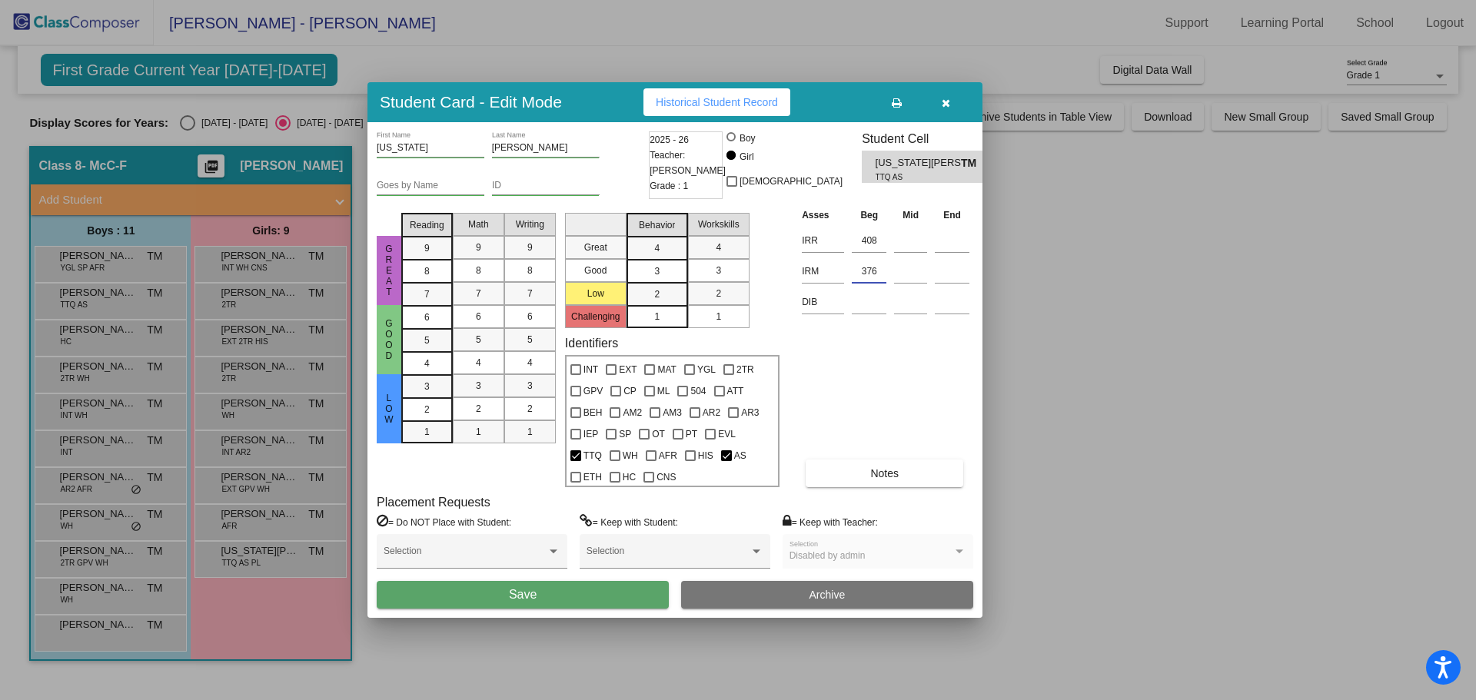
click at [523, 597] on span "Save" at bounding box center [523, 594] width 28 height 13
